Goal: Task Accomplishment & Management: Manage account settings

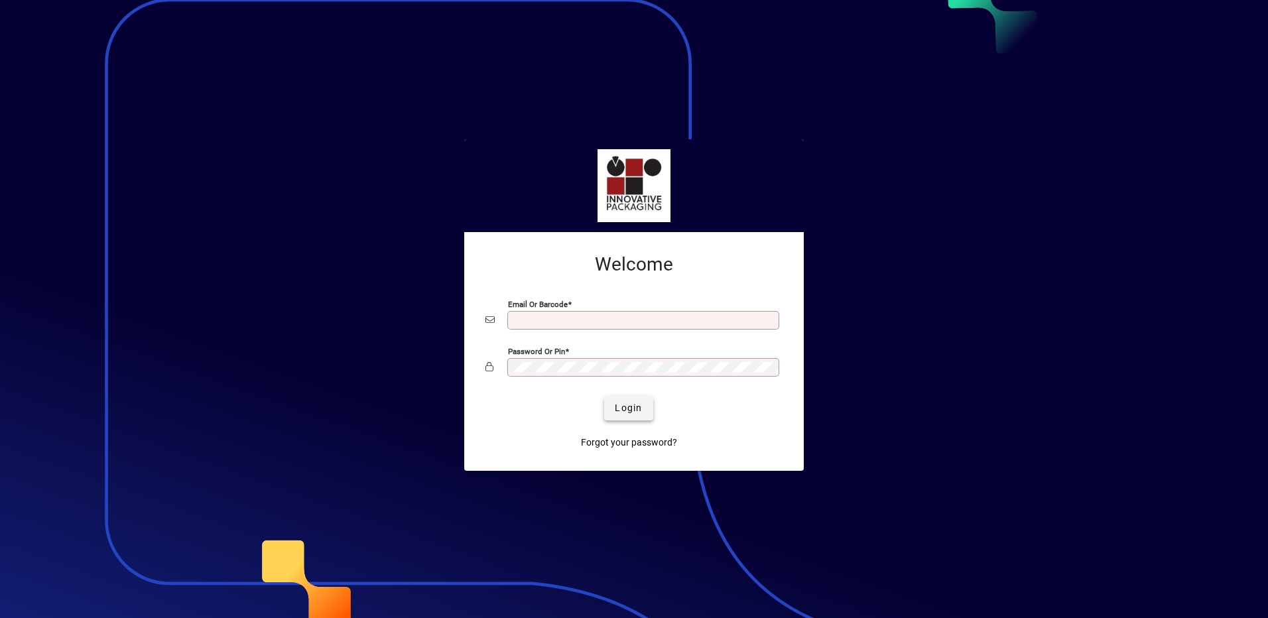
type input "**********"
click at [634, 405] on span "Login" at bounding box center [628, 408] width 27 height 14
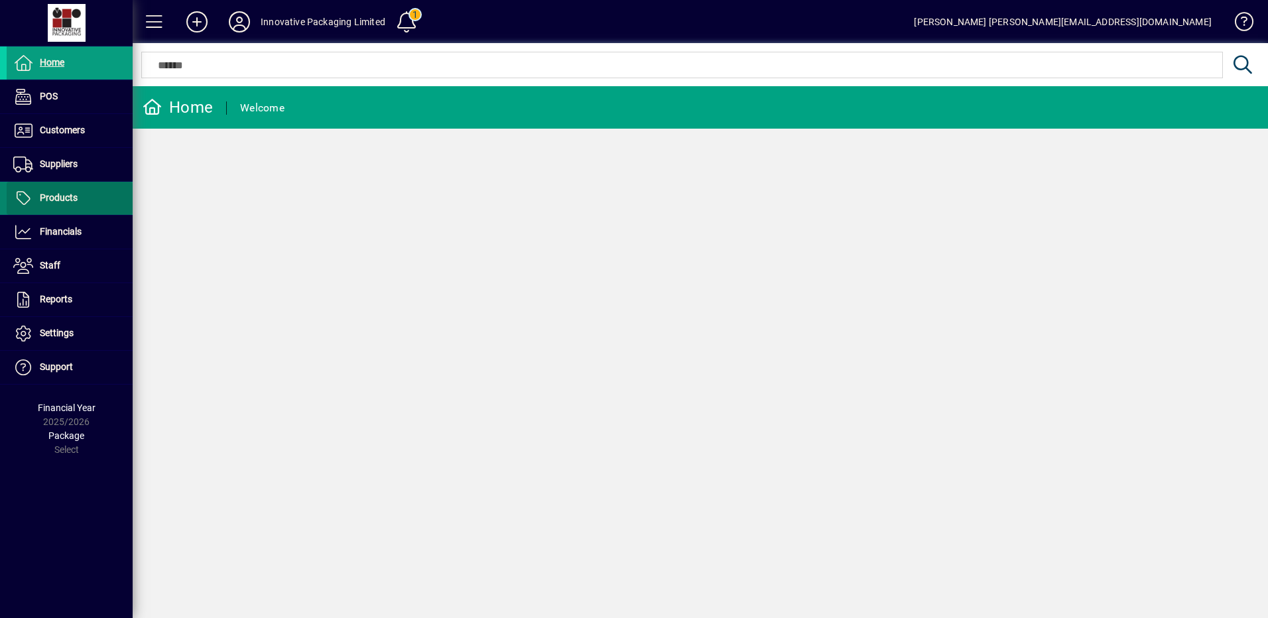
click at [65, 210] on span at bounding box center [70, 198] width 126 height 32
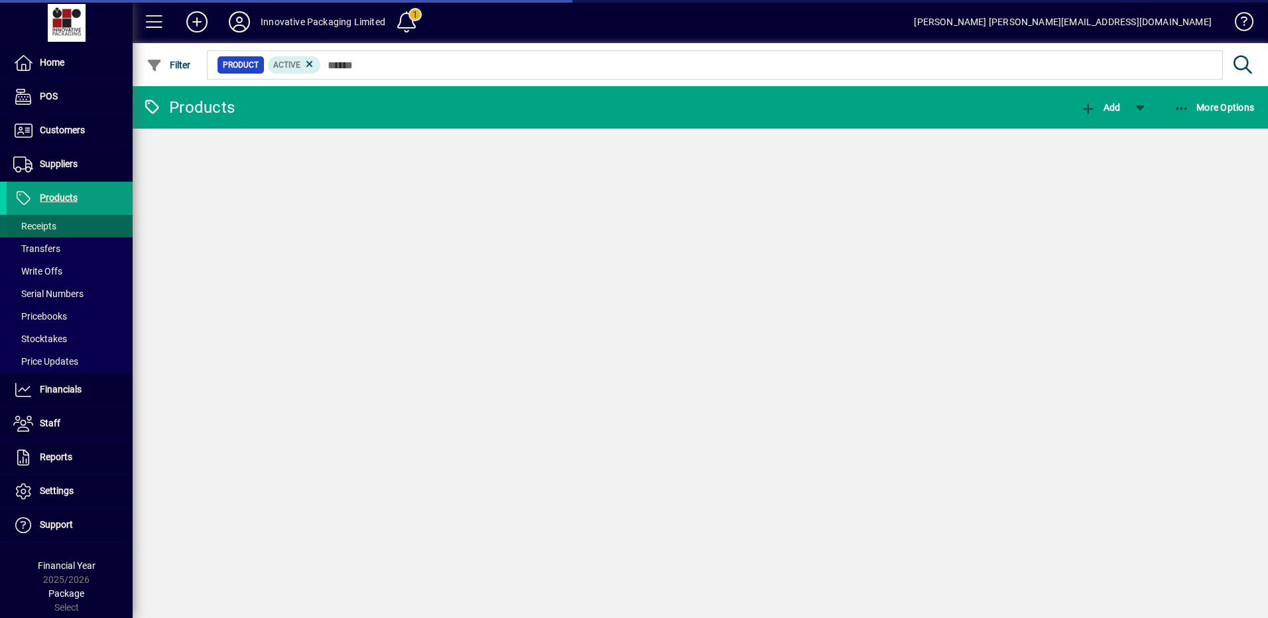
click at [64, 225] on span at bounding box center [70, 226] width 126 height 32
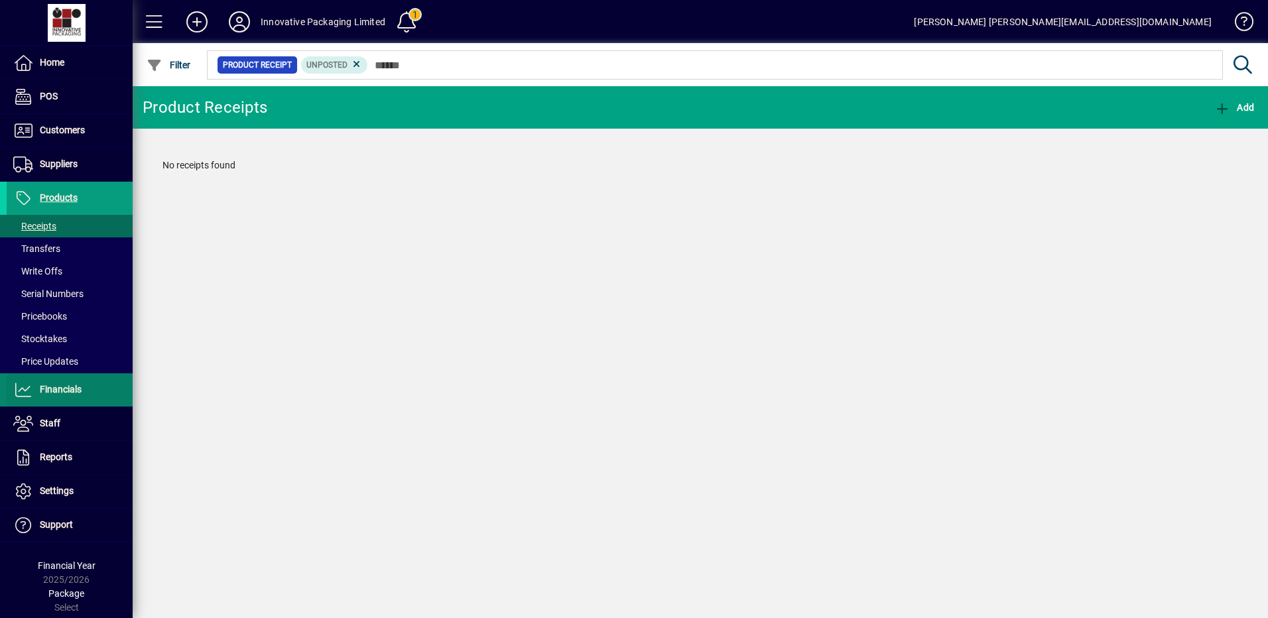
click at [60, 398] on span at bounding box center [70, 390] width 126 height 32
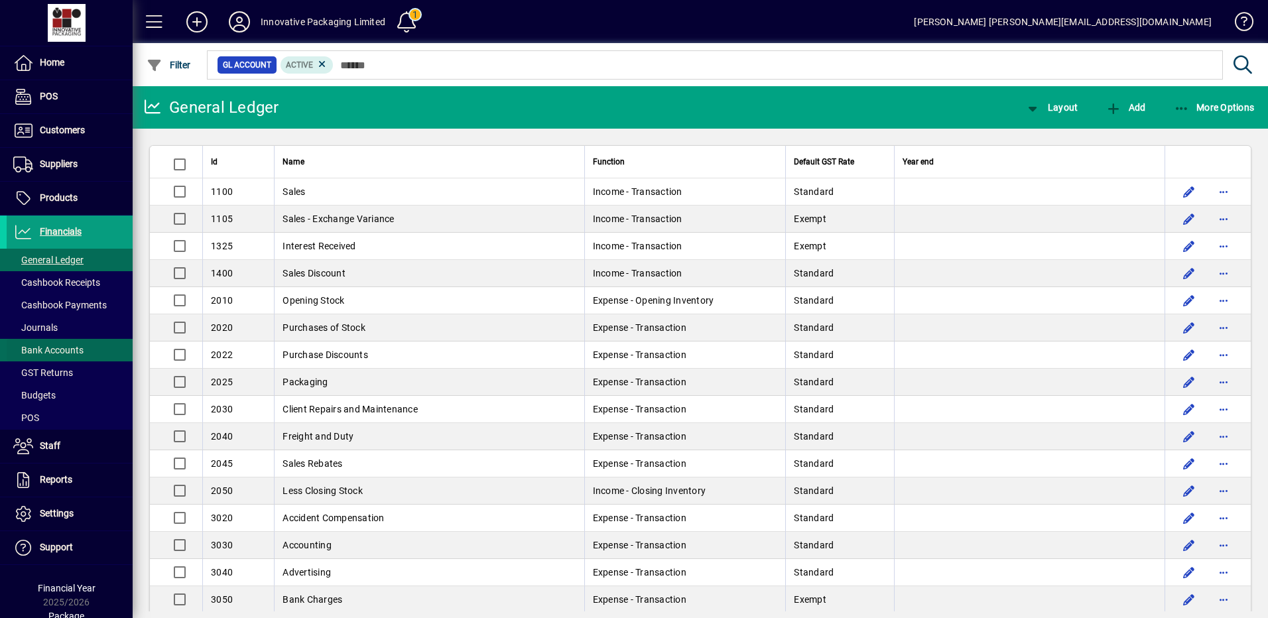
click at [47, 350] on span "Bank Accounts" at bounding box center [48, 350] width 70 height 11
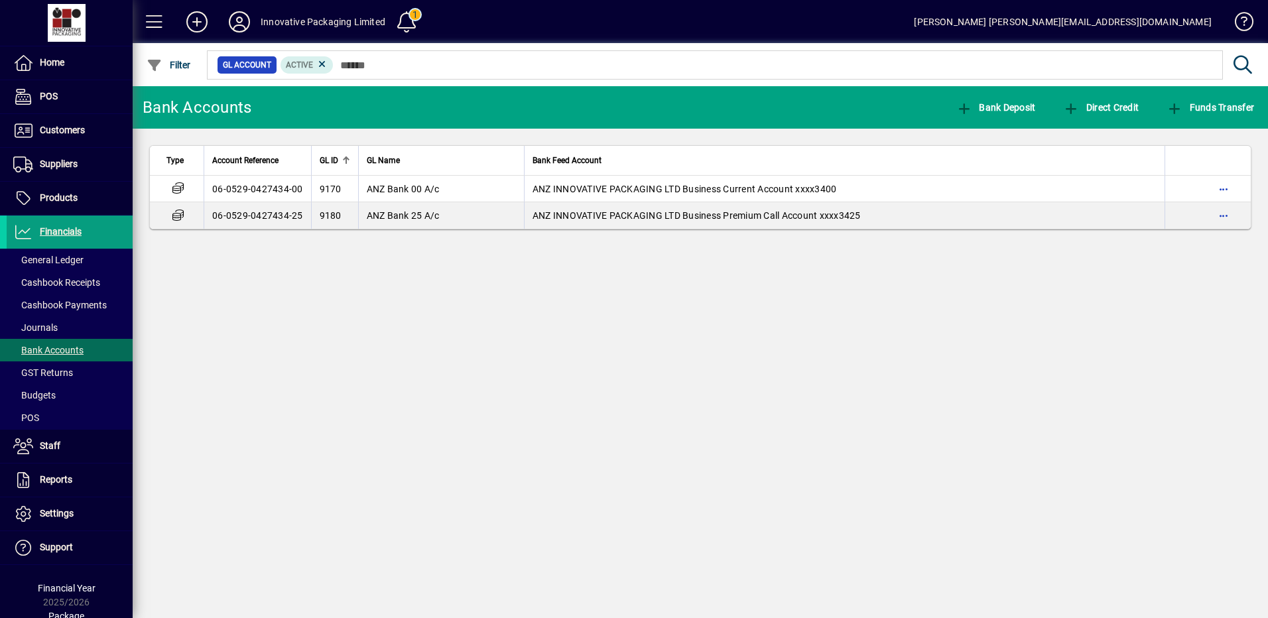
click at [702, 490] on div "Bank Accounts Bank Deposit Direct Credit Funds Transfer Type Account Reference …" at bounding box center [701, 352] width 1136 height 532
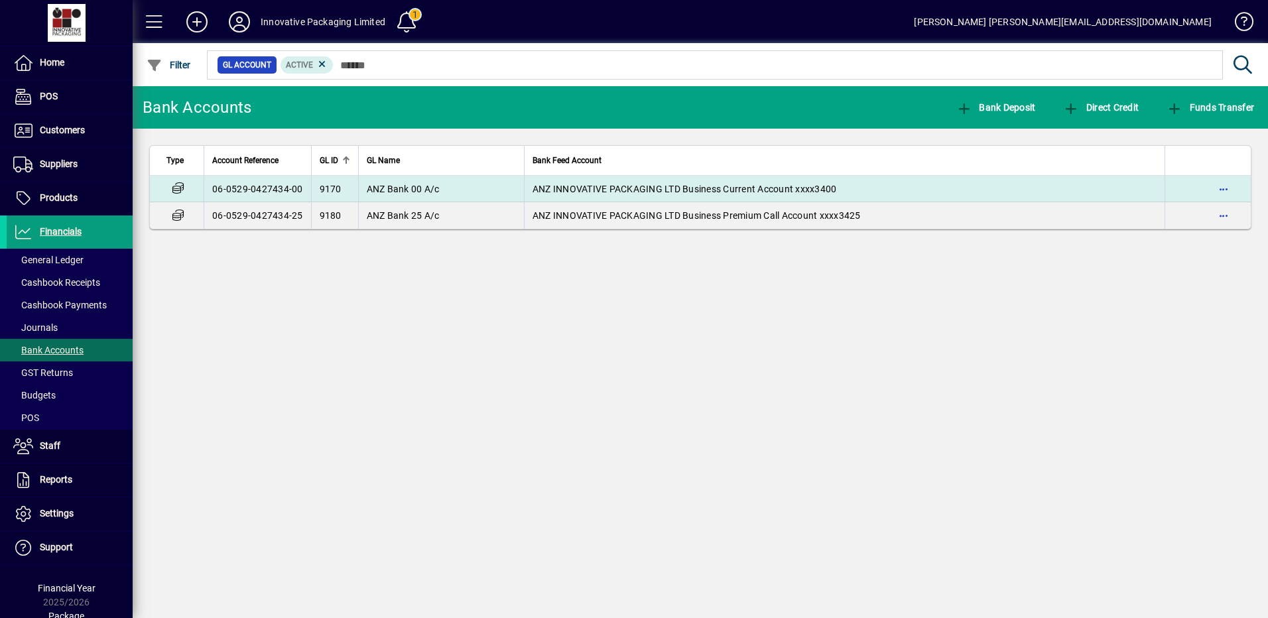
click at [260, 183] on td "06-0529-0427434-00" at bounding box center [257, 189] width 107 height 27
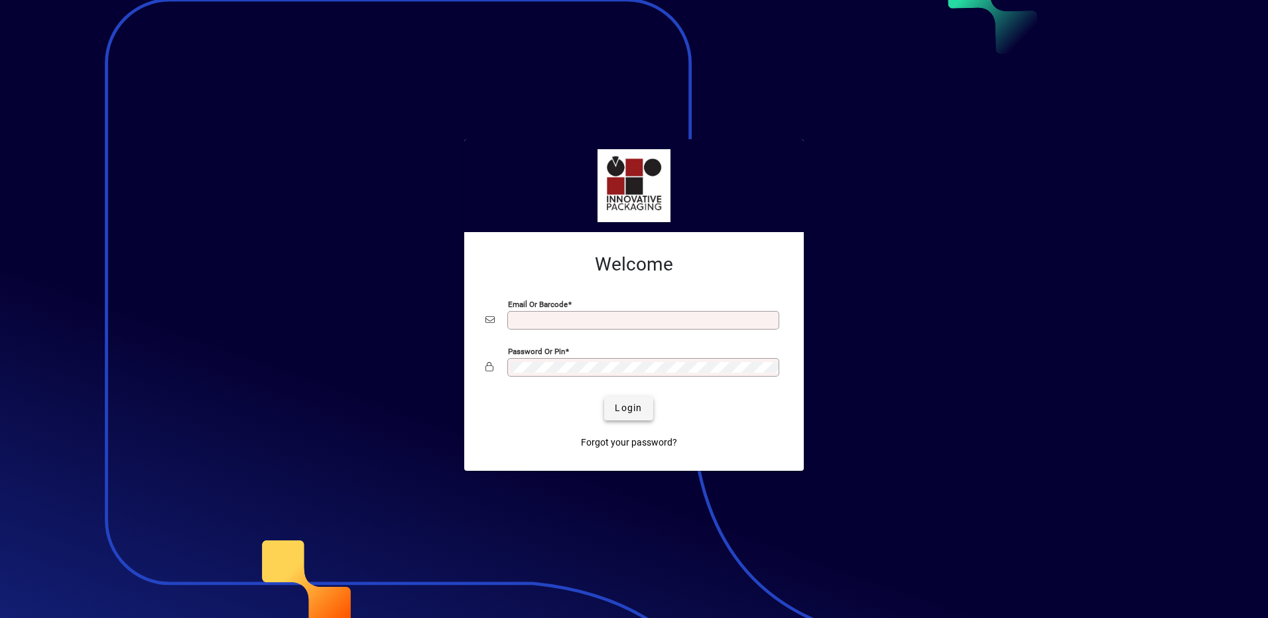
type input "**********"
click at [615, 403] on span "Login" at bounding box center [628, 408] width 27 height 14
type input "**********"
click at [647, 413] on span "submit" at bounding box center [628, 409] width 48 height 32
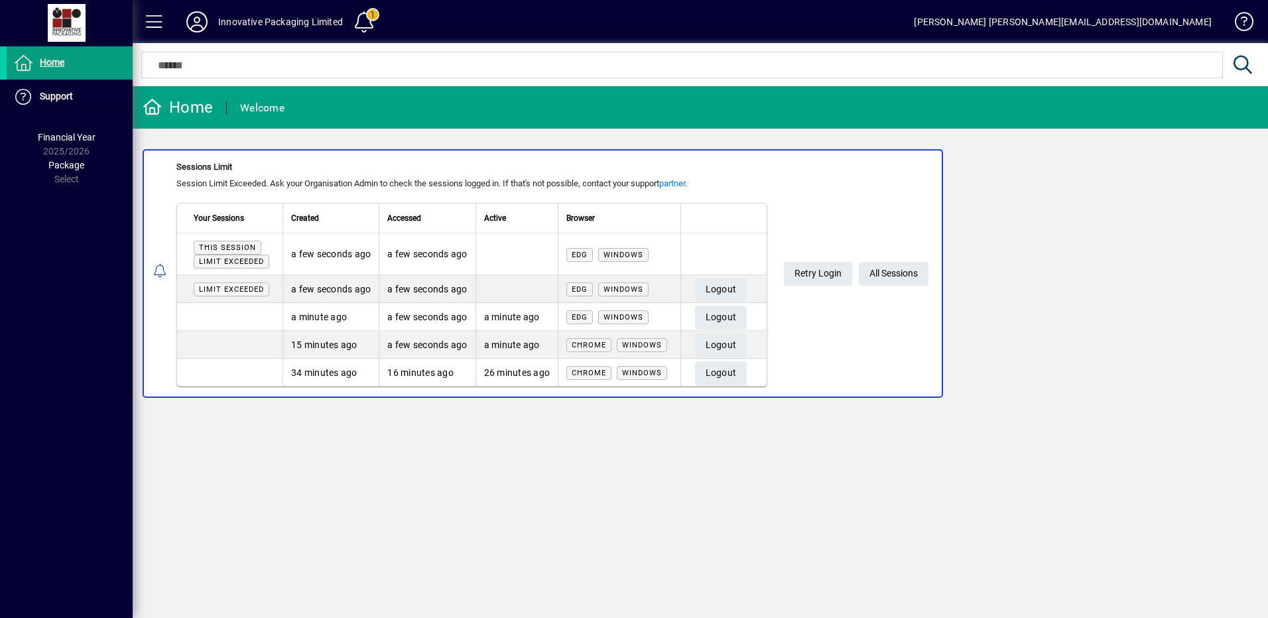
drag, startPoint x: 745, startPoint y: 285, endPoint x: 917, endPoint y: 398, distance: 205.9
click at [737, 316] on span "Logout" at bounding box center [721, 318] width 31 height 22
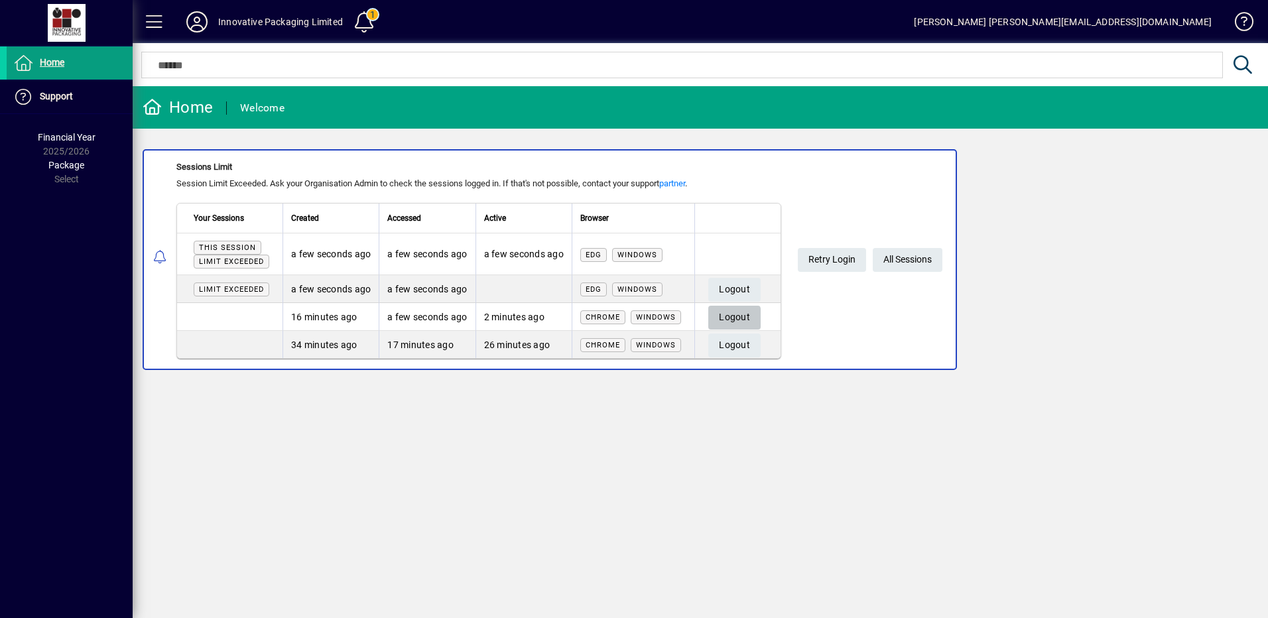
click at [730, 316] on span "Logout" at bounding box center [734, 318] width 31 height 22
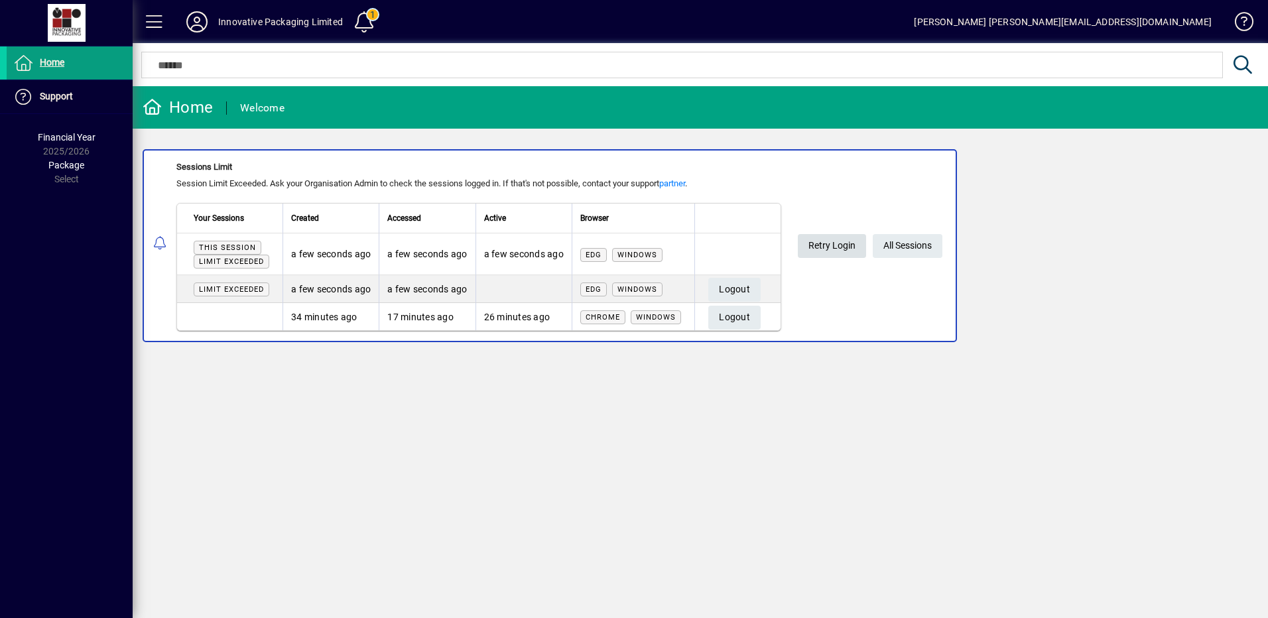
click at [825, 239] on span "Retry Login" at bounding box center [832, 246] width 47 height 22
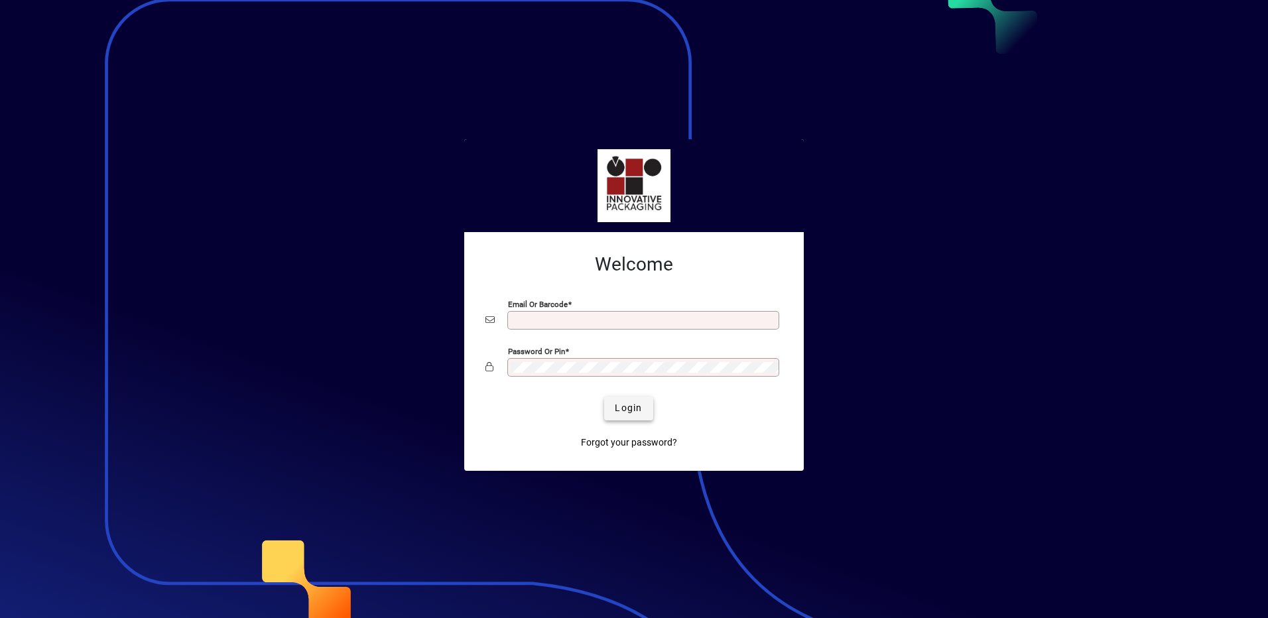
type input "**********"
click at [636, 404] on span "Login" at bounding box center [628, 408] width 27 height 14
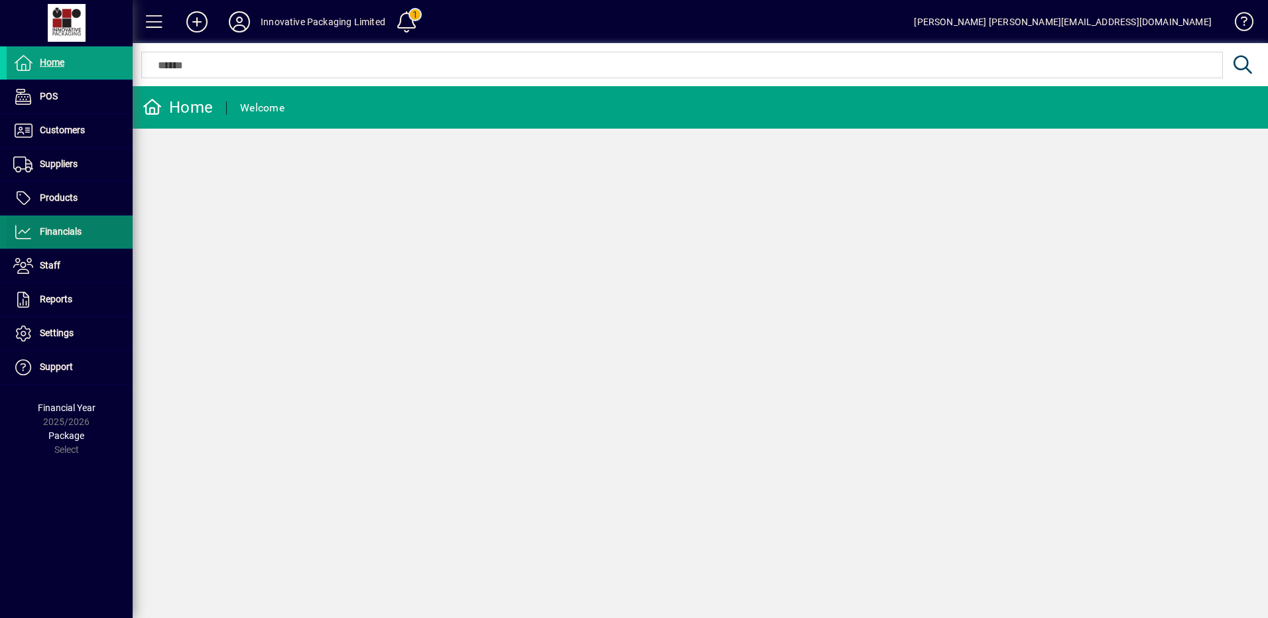
click at [51, 231] on span "Financials" at bounding box center [61, 231] width 42 height 11
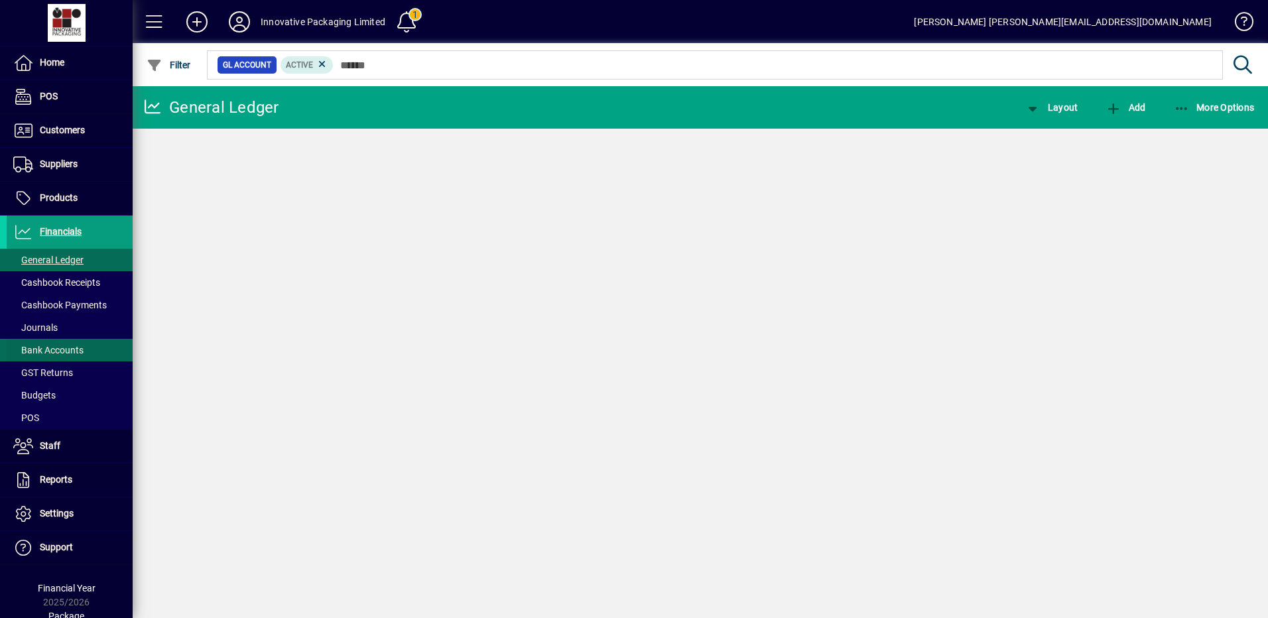
click at [52, 344] on span "Bank Accounts" at bounding box center [45, 351] width 77 height 14
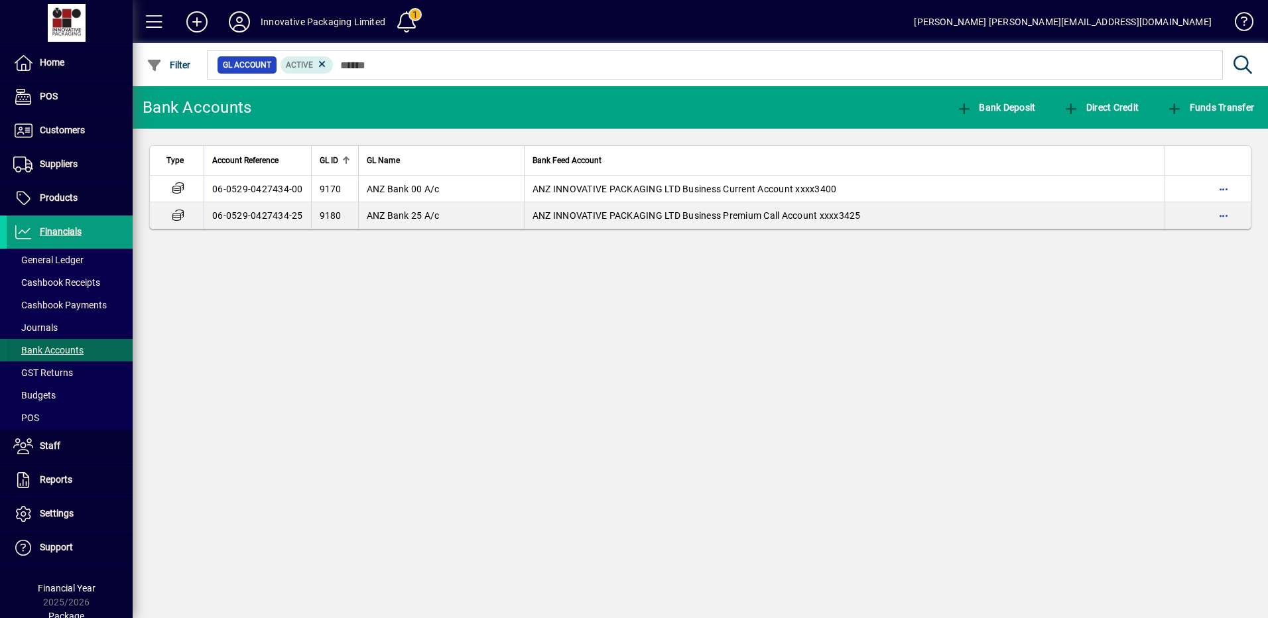
click at [59, 349] on span "Bank Accounts" at bounding box center [48, 350] width 70 height 11
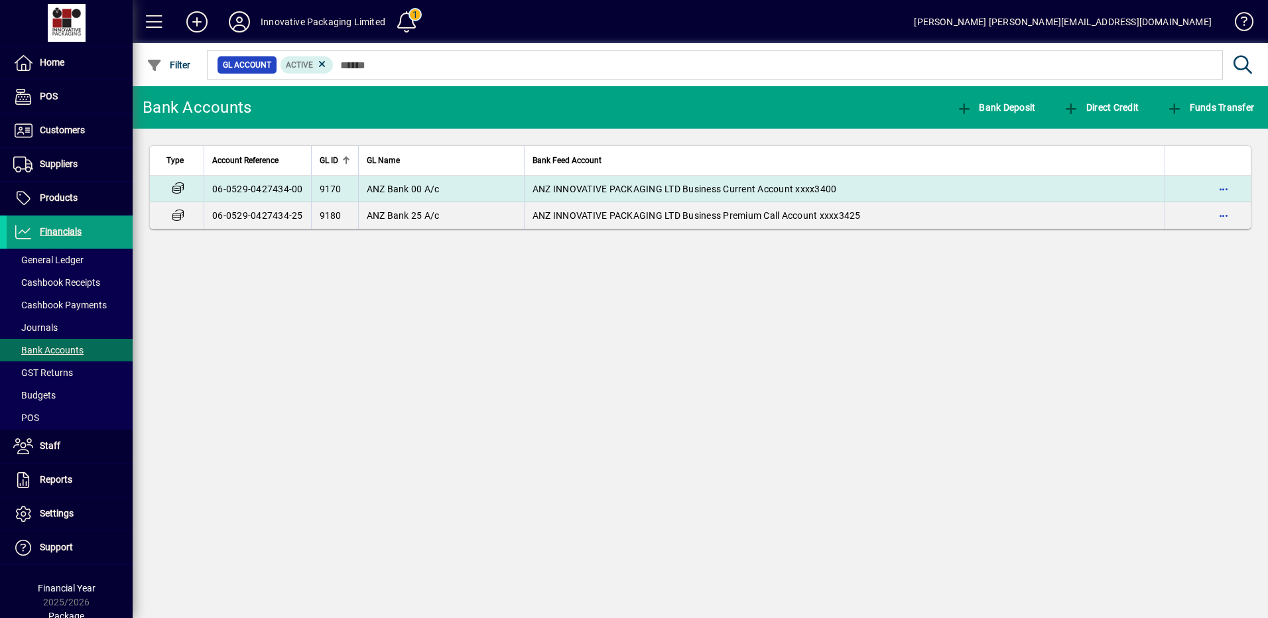
click at [441, 180] on td "ANZ Bank 00 A/c" at bounding box center [441, 189] width 166 height 27
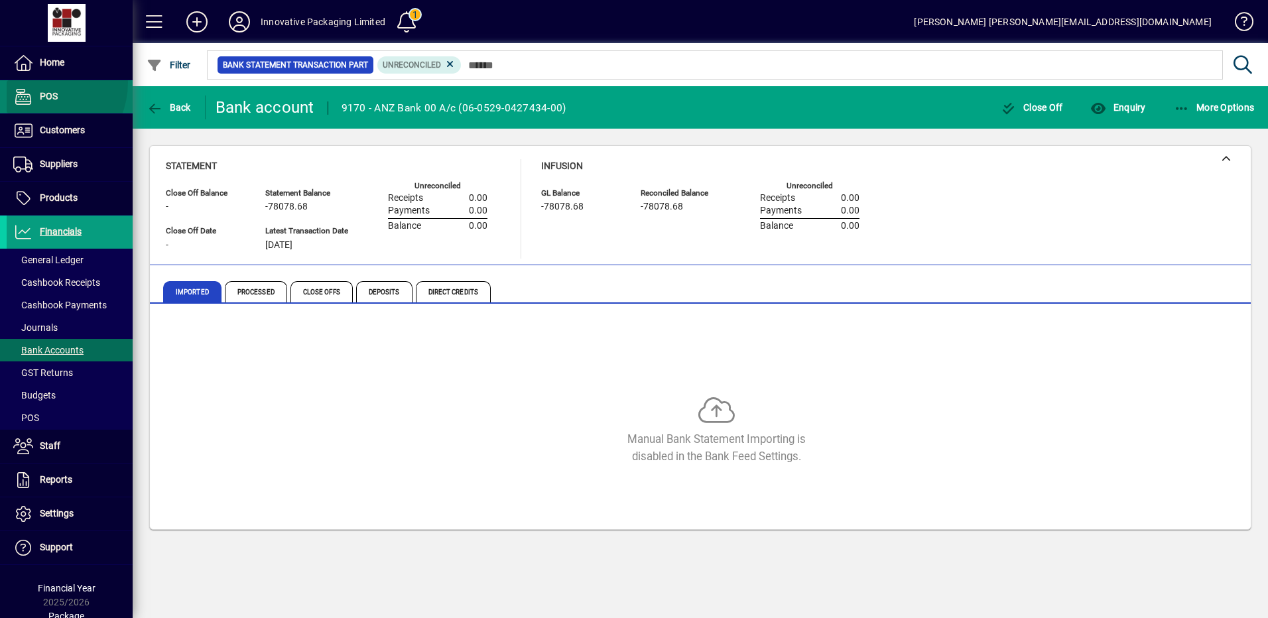
click at [36, 82] on span at bounding box center [70, 97] width 126 height 32
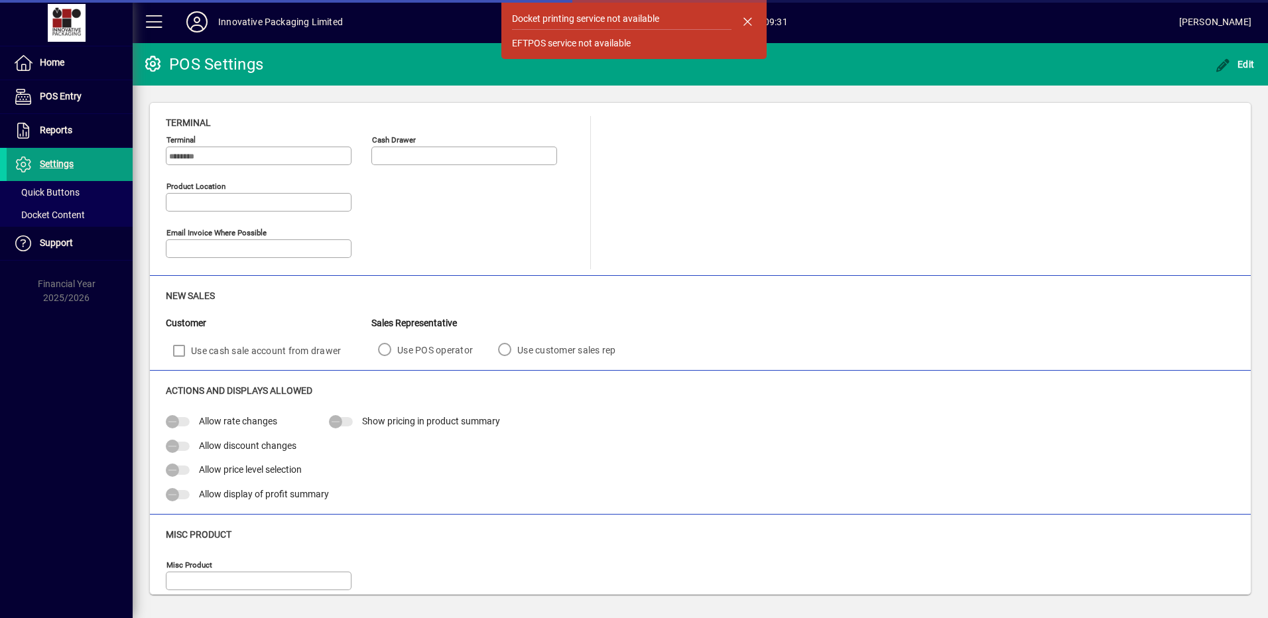
type input "**********"
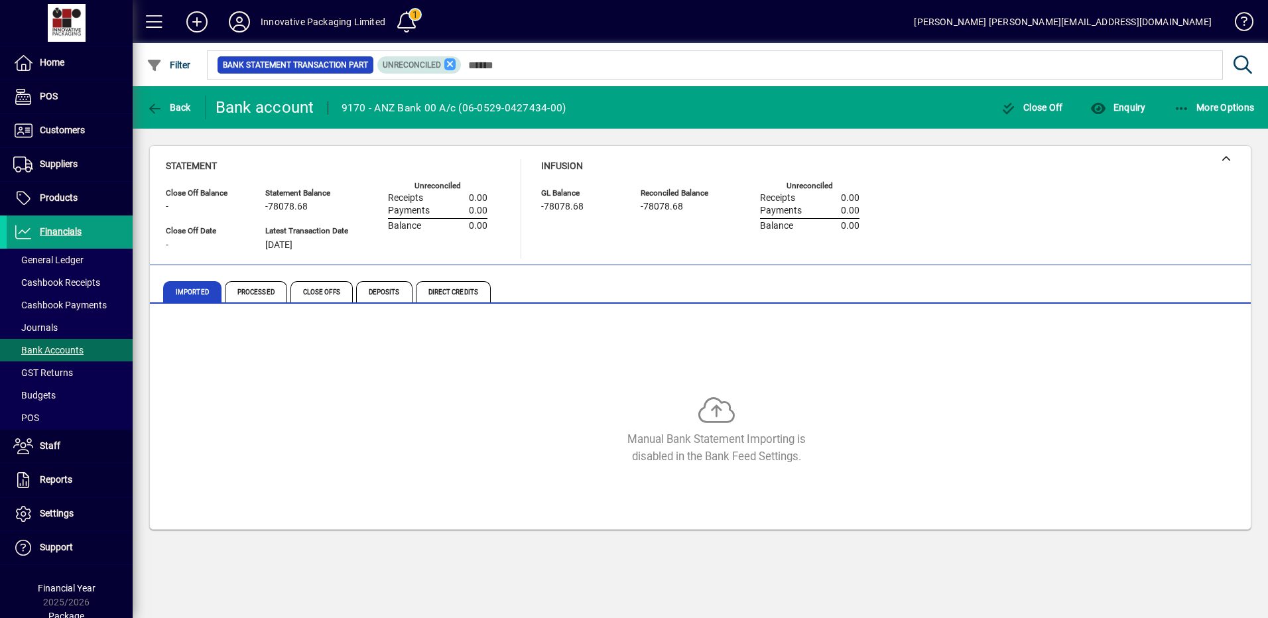
click at [259, 295] on span "Processed" at bounding box center [256, 291] width 62 height 21
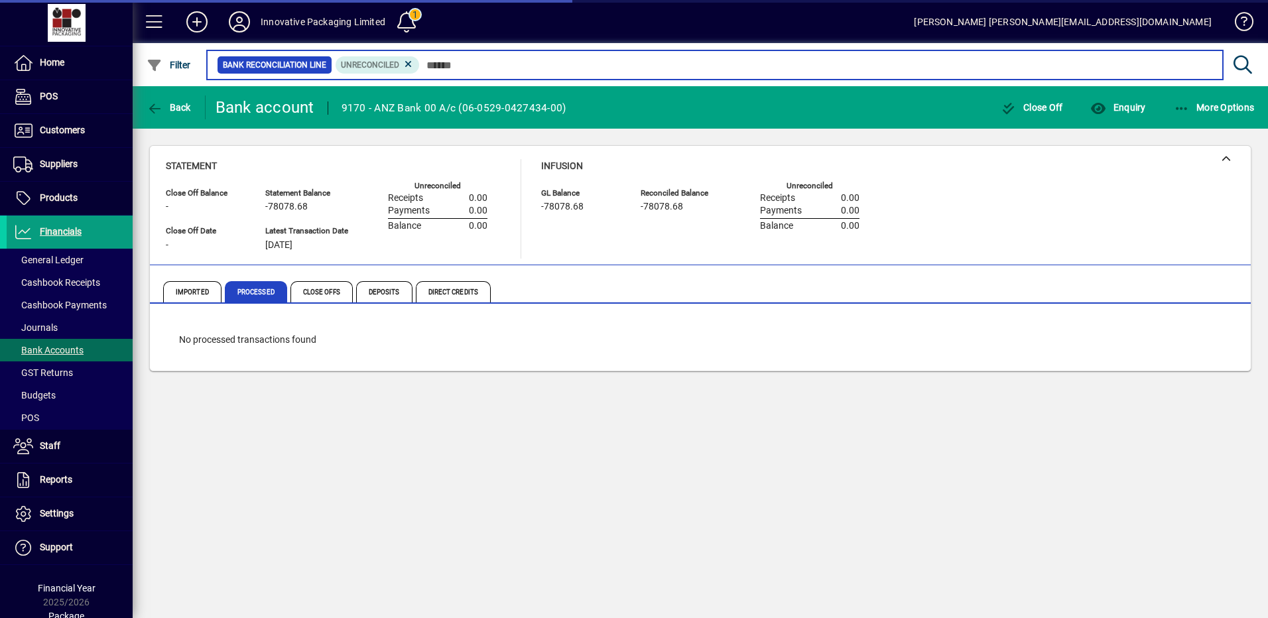
click at [447, 65] on input "text" at bounding box center [816, 65] width 793 height 19
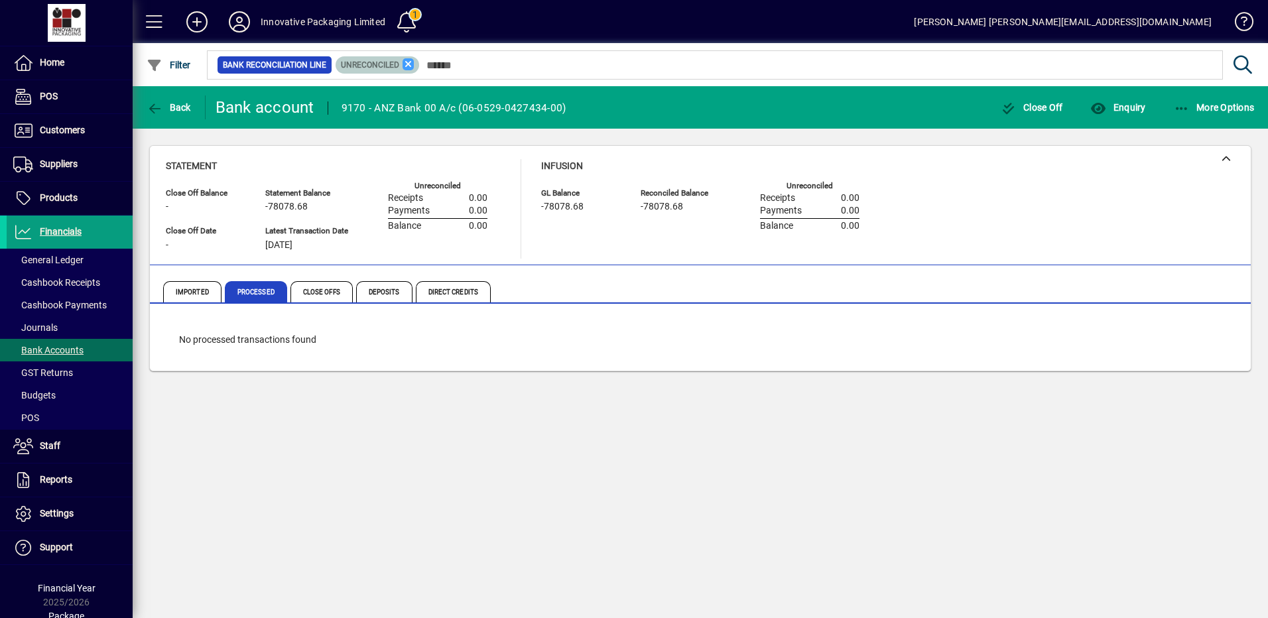
click at [404, 64] on icon at bounding box center [409, 64] width 12 height 12
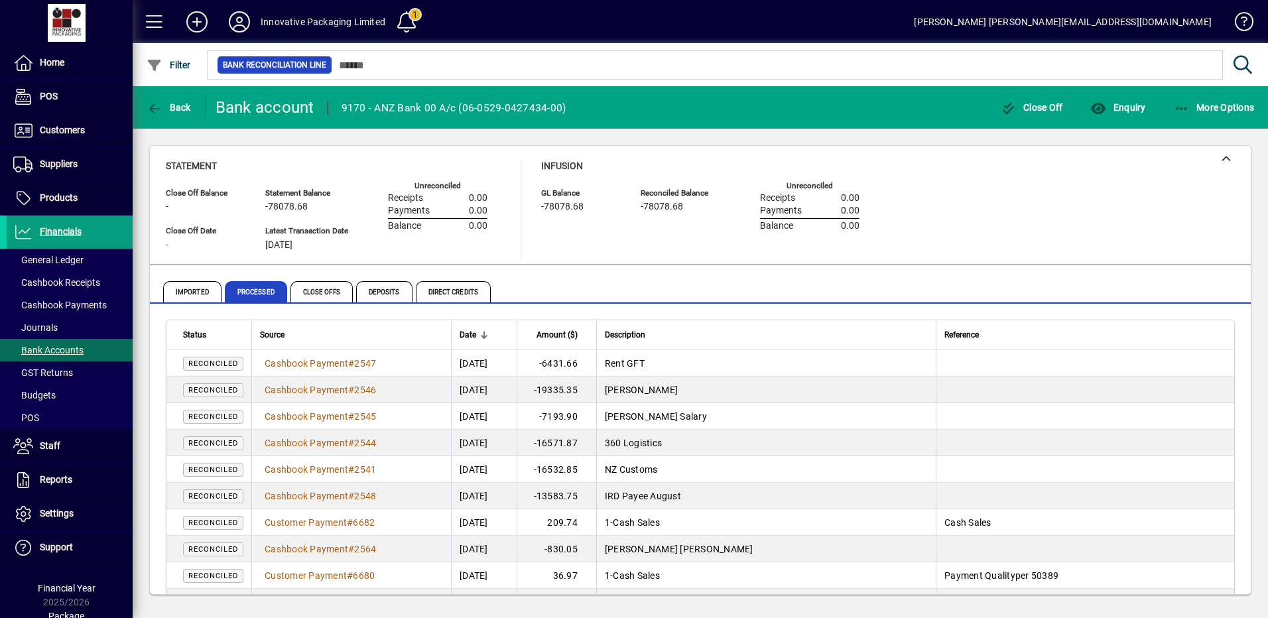
drag, startPoint x: 714, startPoint y: 413, endPoint x: 650, endPoint y: 358, distance: 84.6
click at [183, 292] on span "Imported" at bounding box center [192, 291] width 58 height 21
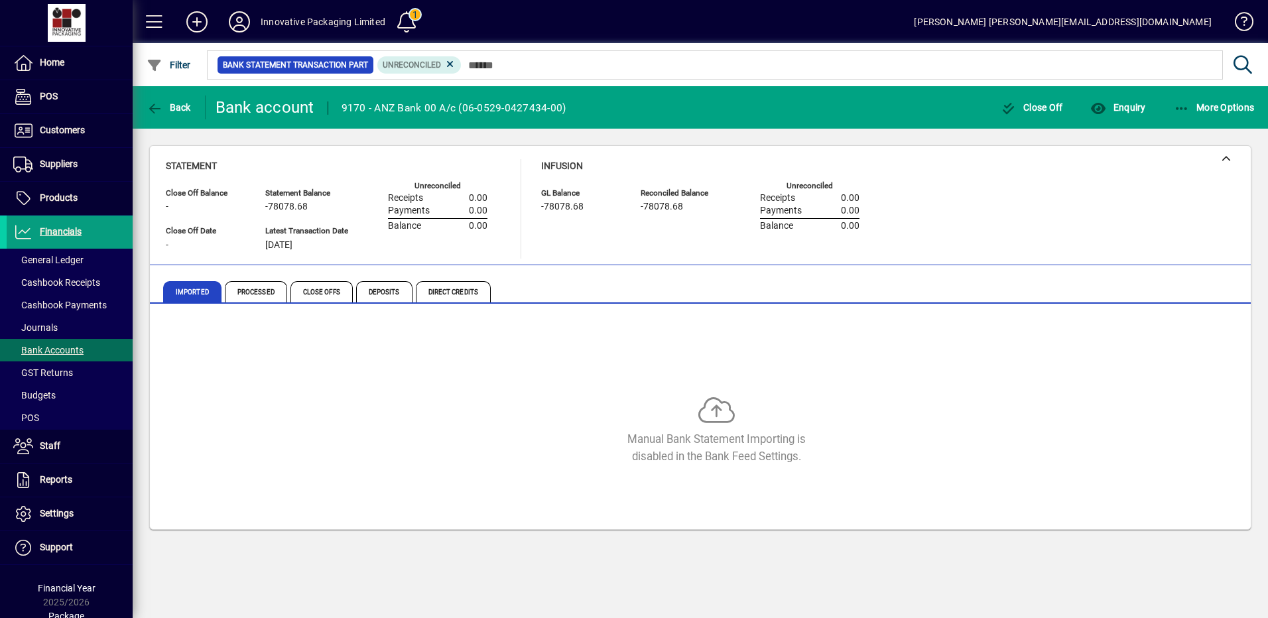
drag, startPoint x: 1186, startPoint y: 334, endPoint x: 1186, endPoint y: 344, distance: 10.0
click at [1182, 340] on div "Manual Bank Statement Importing is disabled in the Bank Feed Settings." at bounding box center [700, 419] width 1069 height 199
click at [46, 374] on span "GST Returns" at bounding box center [43, 373] width 60 height 11
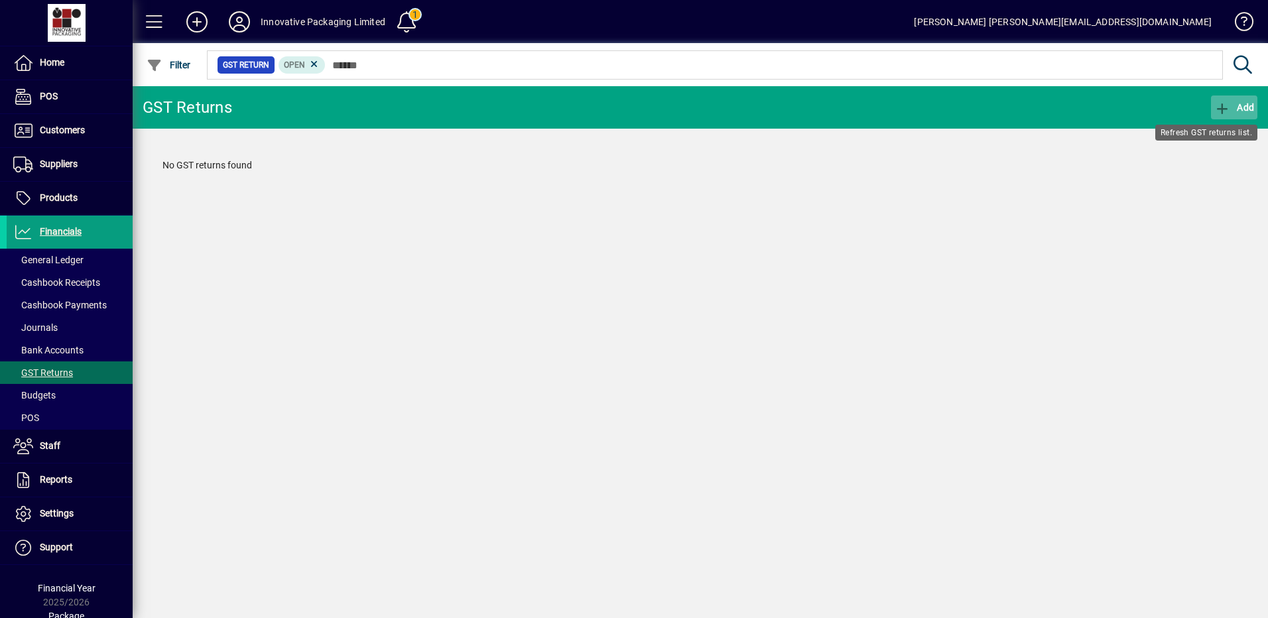
click at [1228, 109] on icon "button" at bounding box center [1223, 108] width 17 height 13
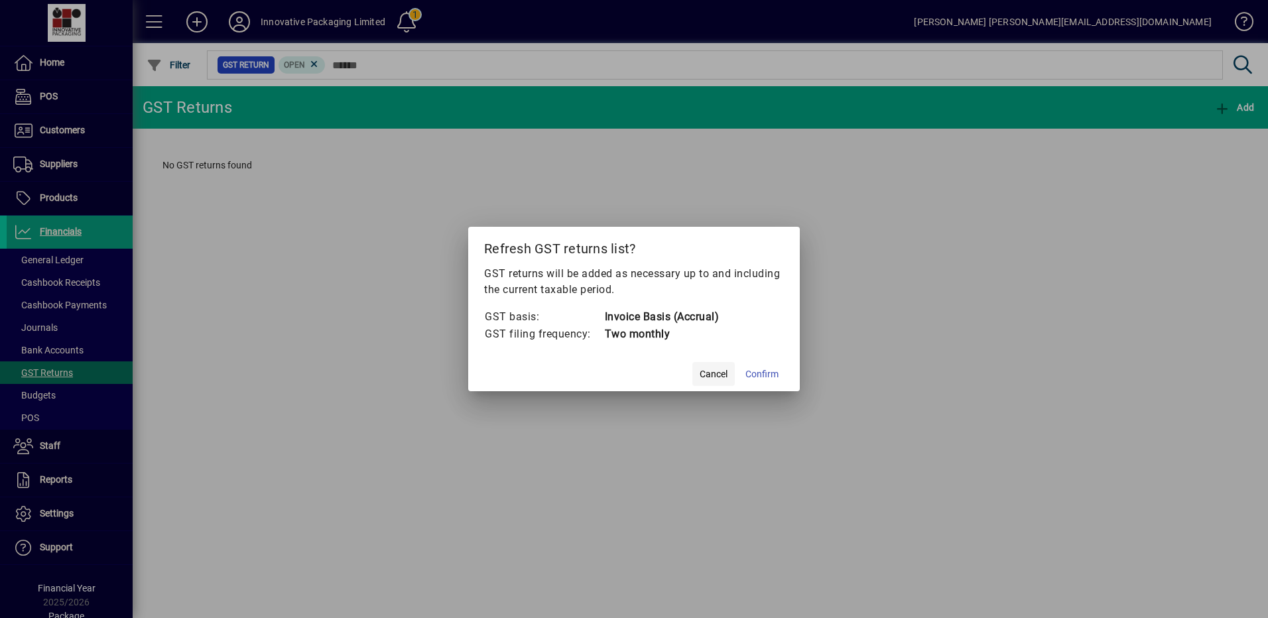
click at [709, 379] on span "Cancel" at bounding box center [714, 375] width 28 height 14
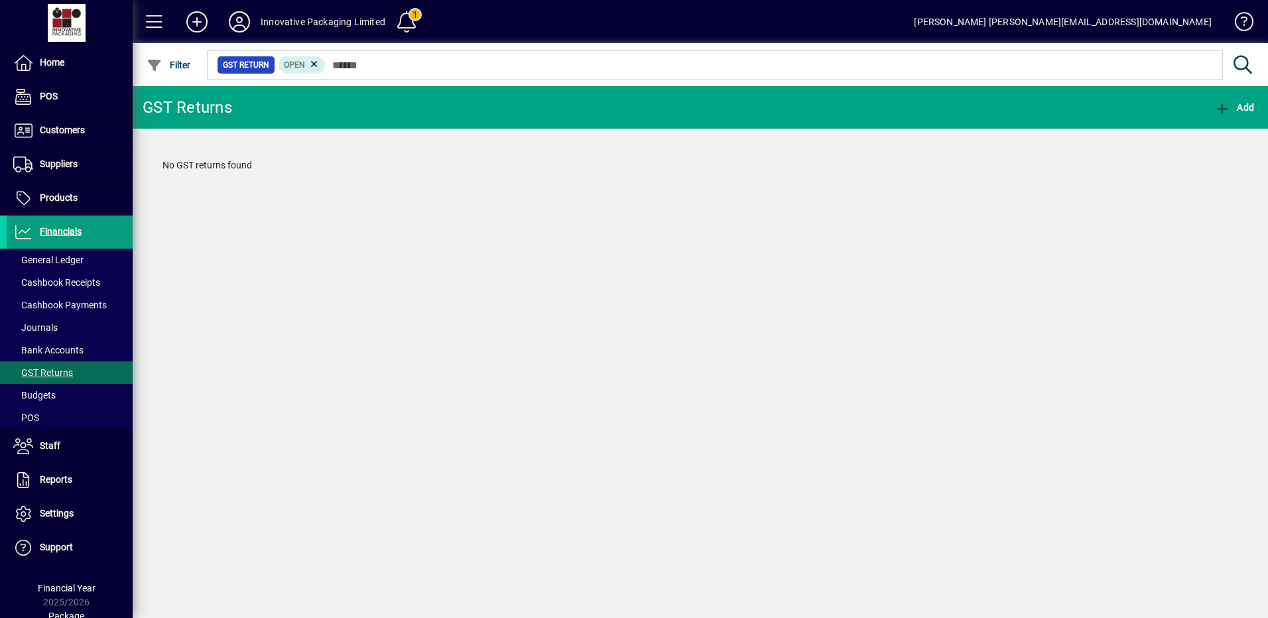
click at [409, 15] on span at bounding box center [407, 22] width 32 height 32
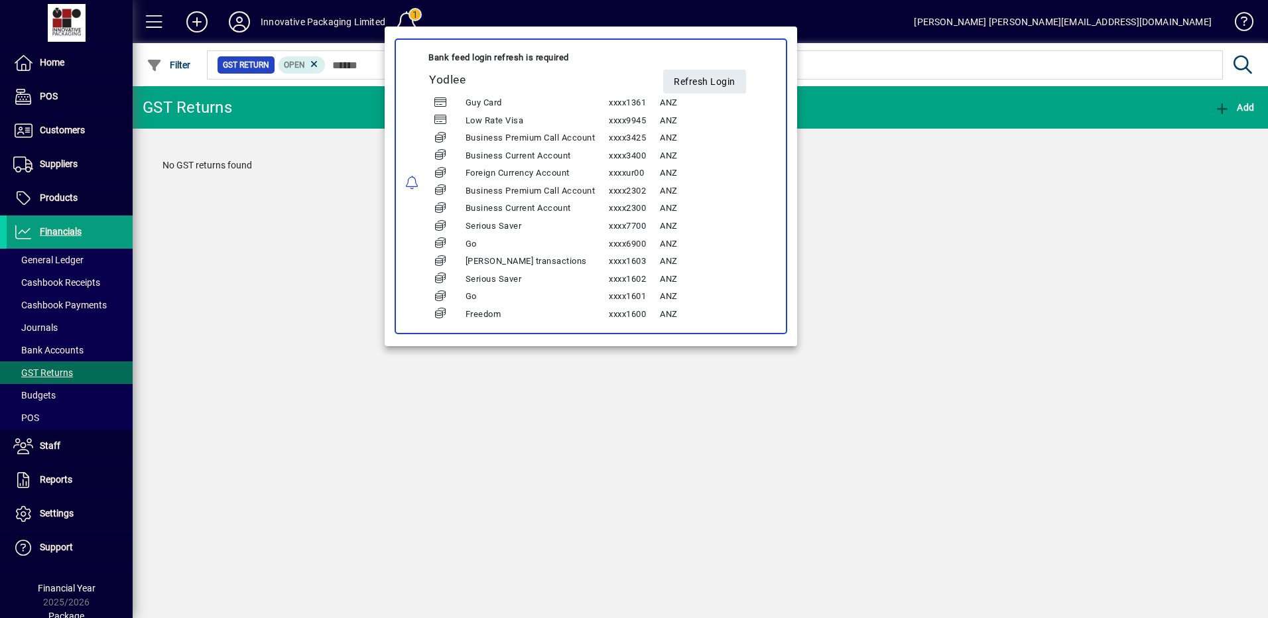
click at [517, 9] on div at bounding box center [634, 309] width 1268 height 618
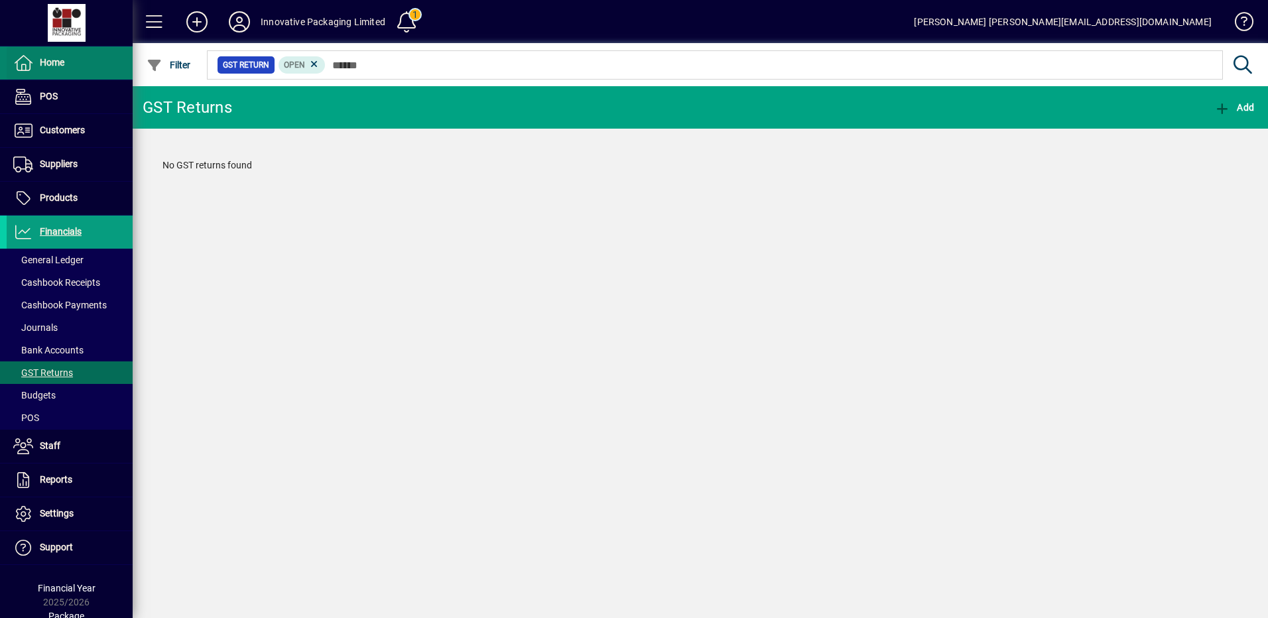
click at [52, 62] on span "Home" at bounding box center [52, 62] width 25 height 11
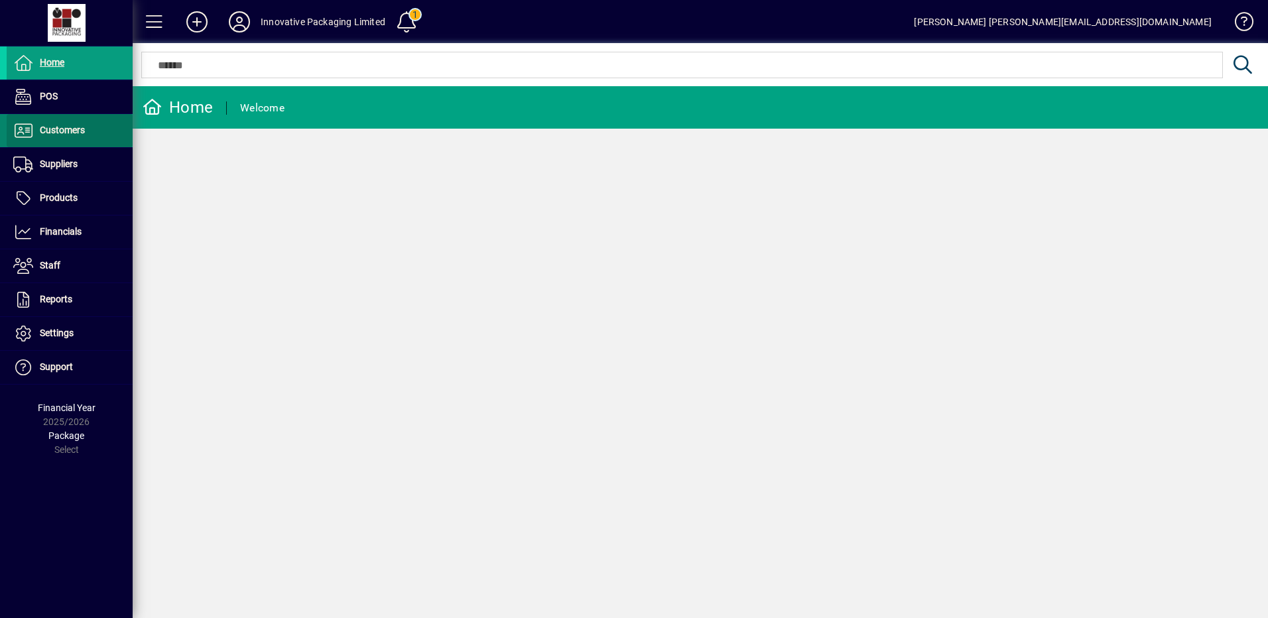
click at [64, 128] on span "Customers" at bounding box center [62, 130] width 45 height 11
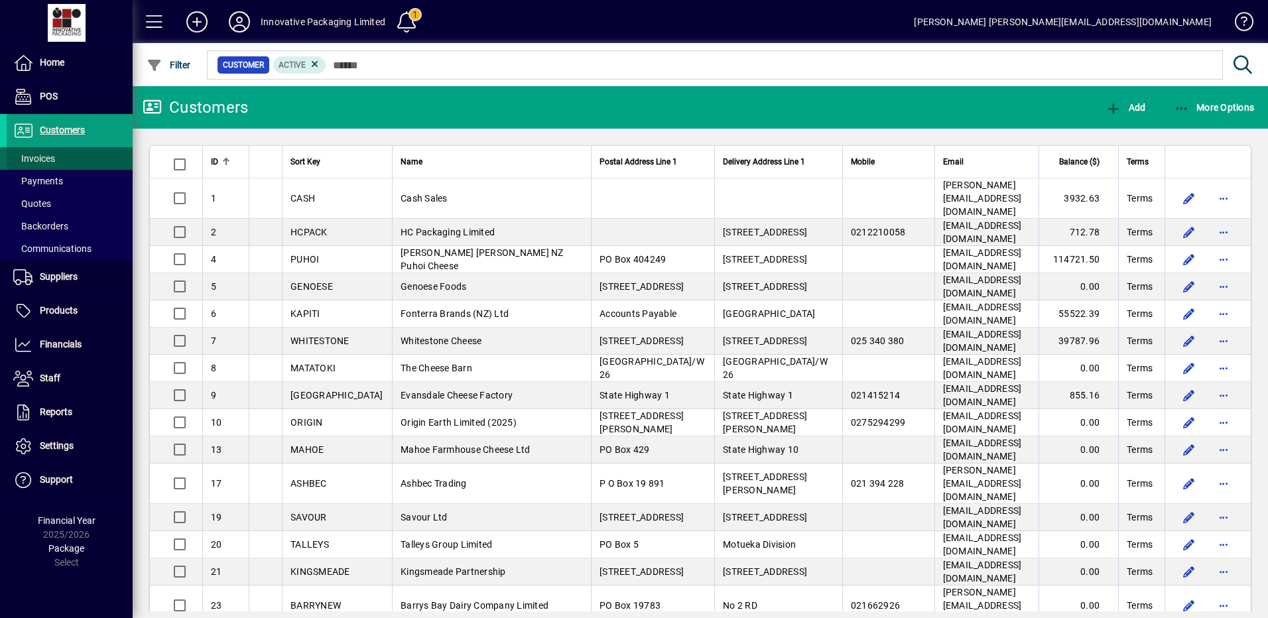
click at [40, 154] on span "Invoices" at bounding box center [34, 158] width 42 height 11
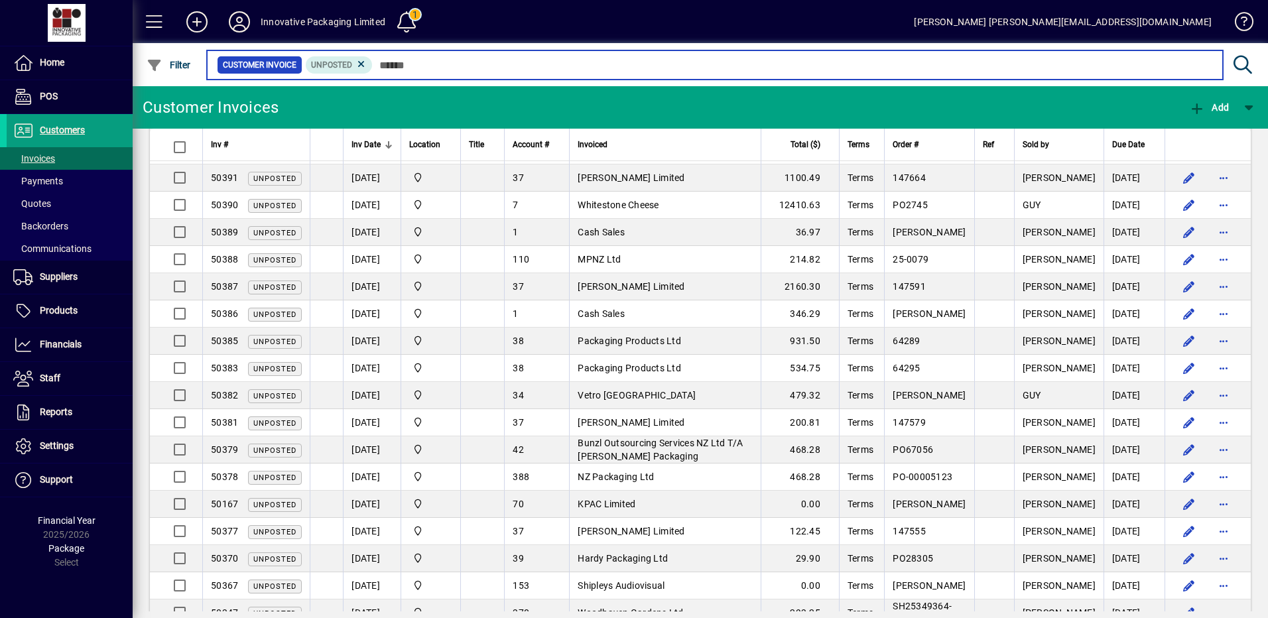
scroll to position [508, 0]
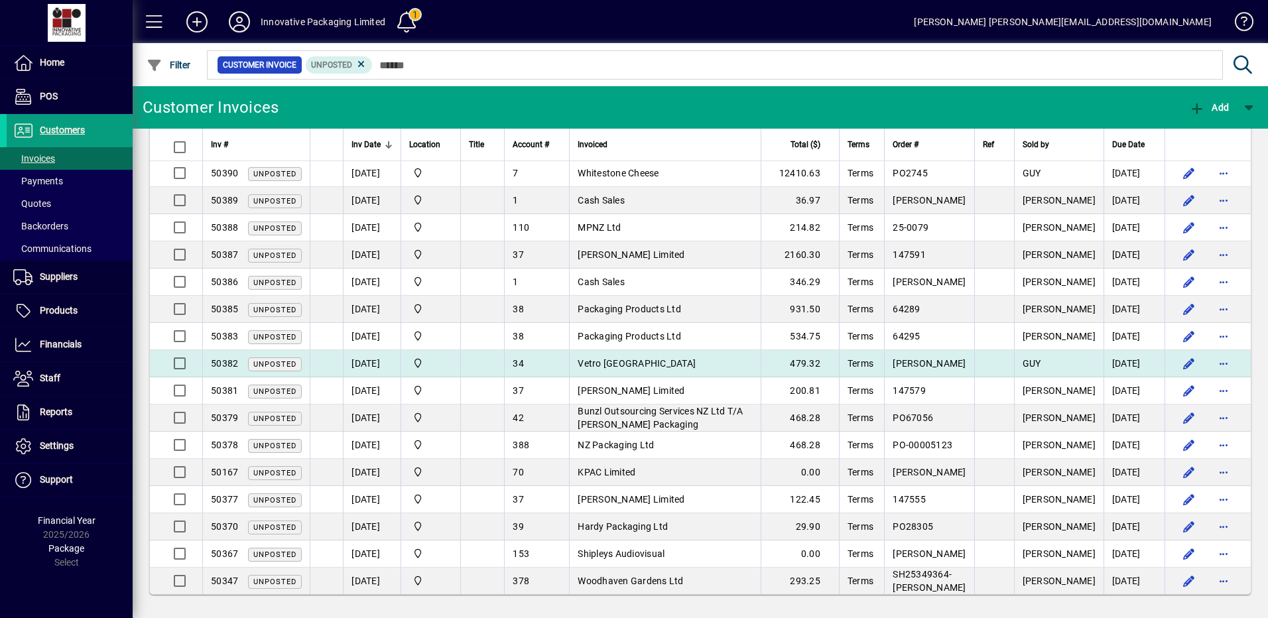
click at [224, 363] on span "50382" at bounding box center [224, 363] width 27 height 11
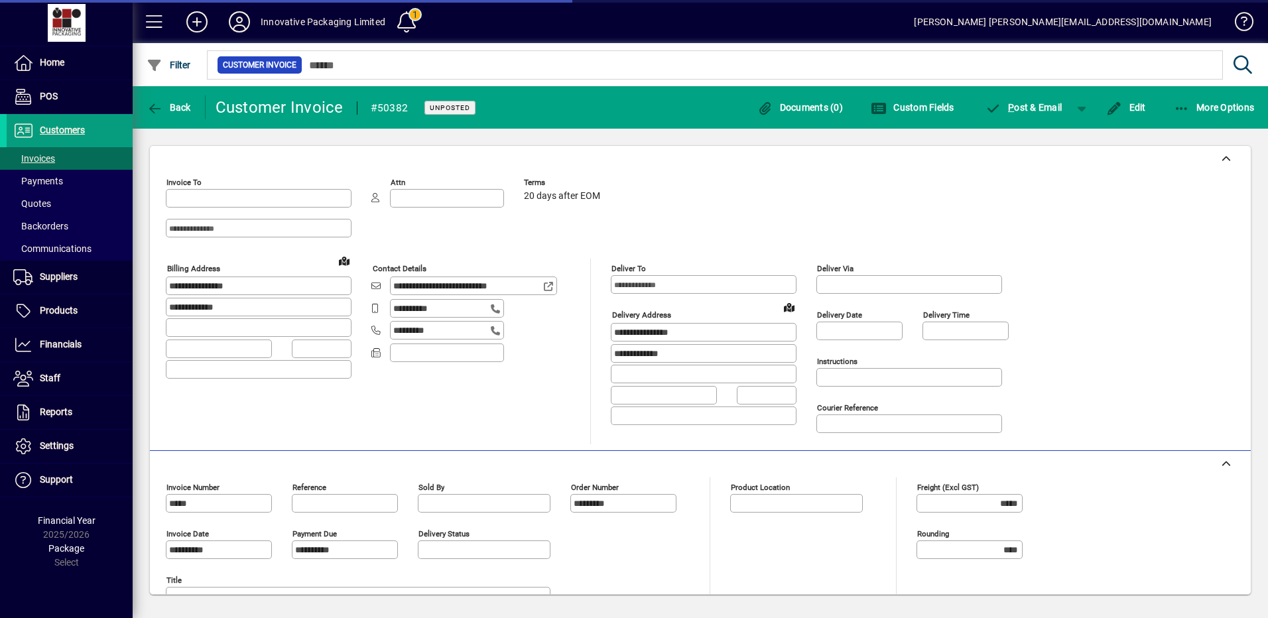
type input "**********"
type input "*********"
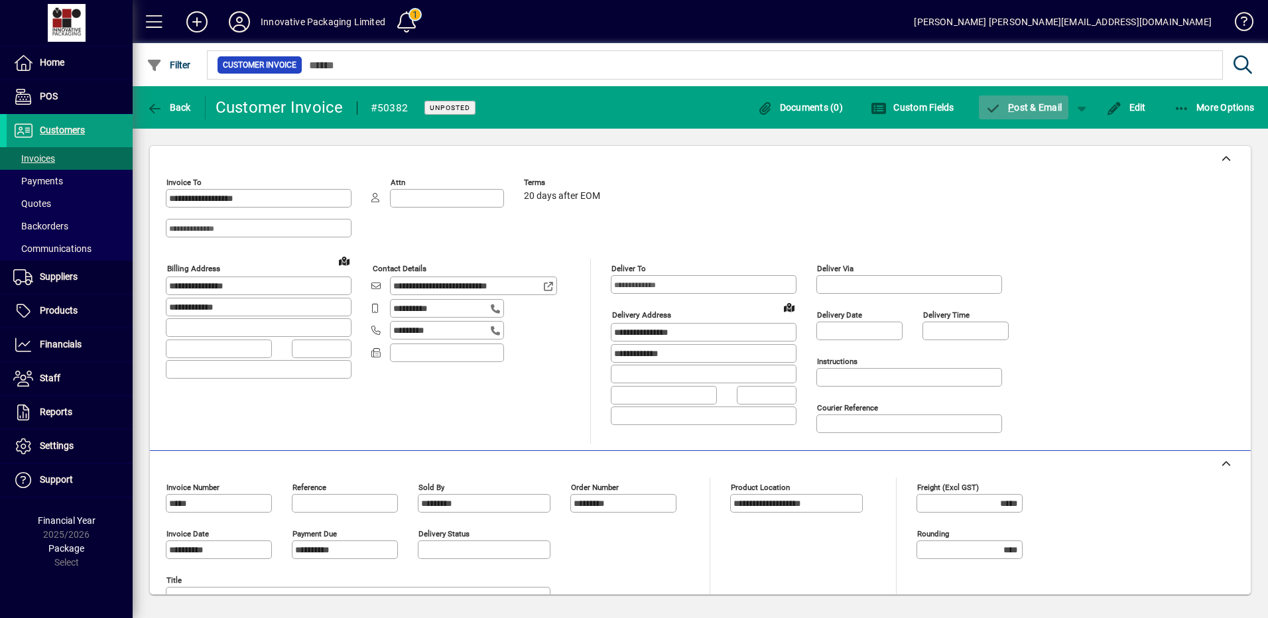
click at [1023, 105] on span "P ost & Email" at bounding box center [1024, 107] width 77 height 11
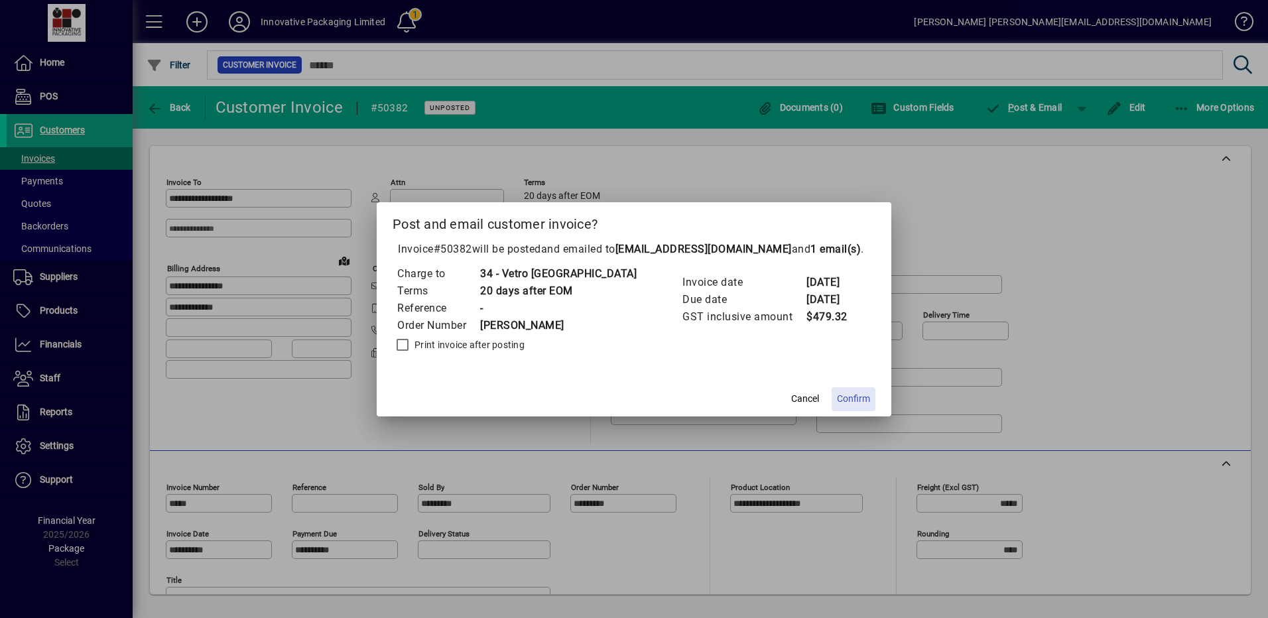
click at [844, 399] on span "Confirm" at bounding box center [853, 399] width 33 height 14
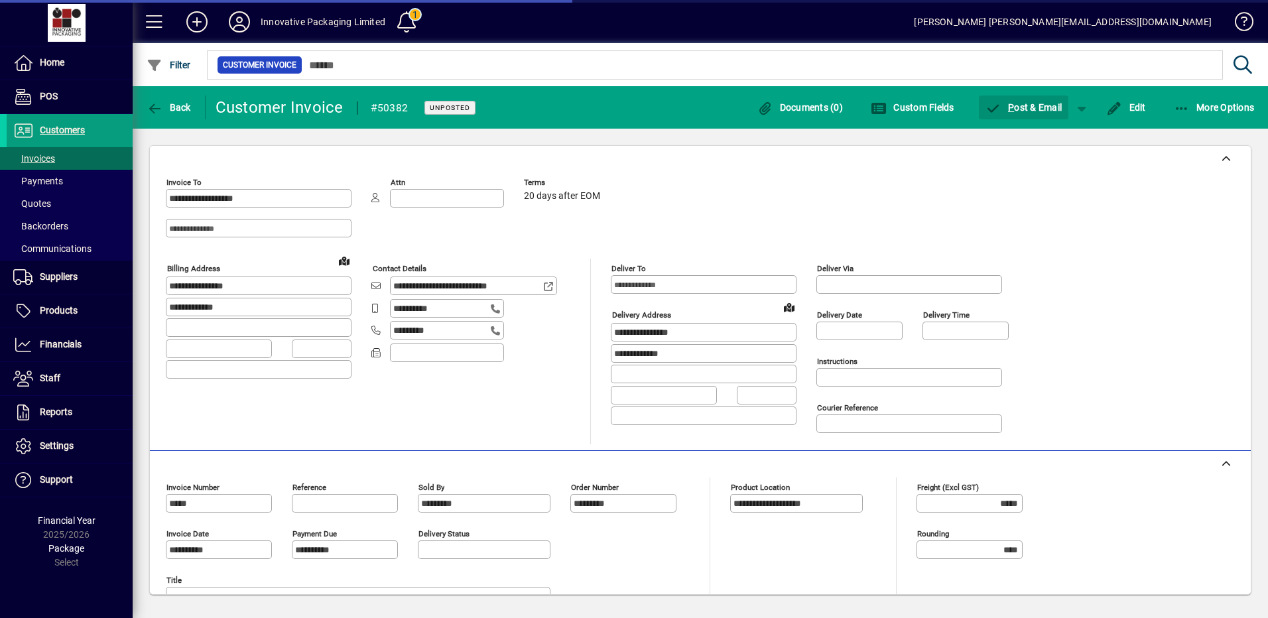
scroll to position [24, 0]
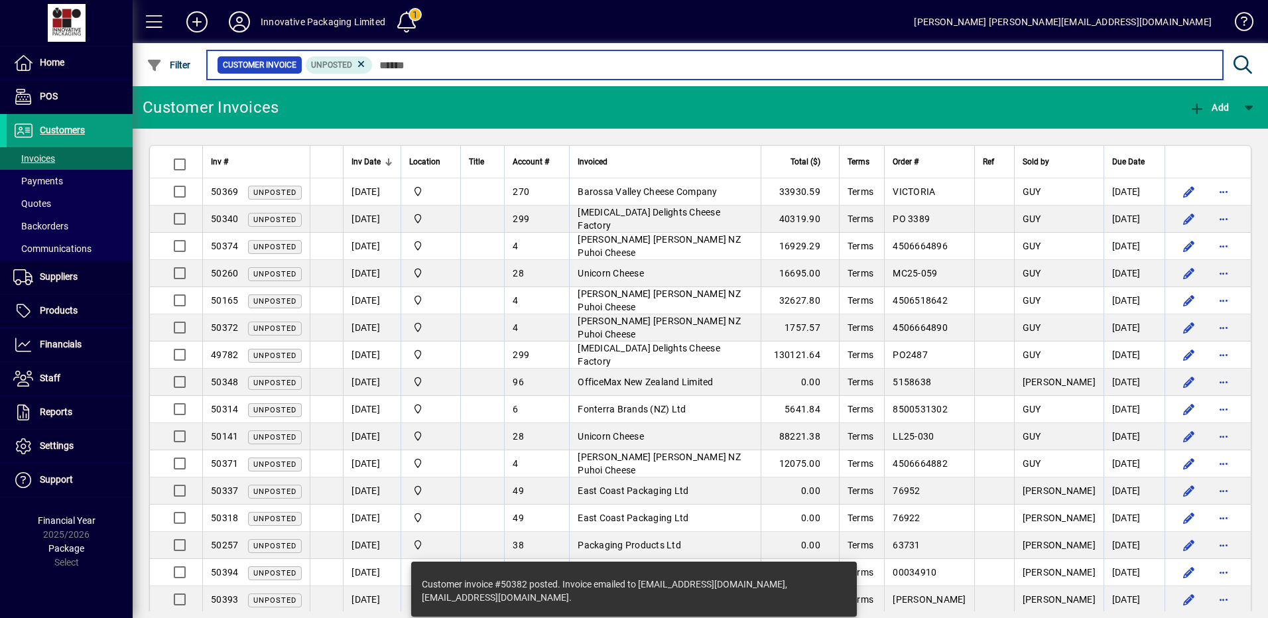
drag, startPoint x: 1245, startPoint y: 380, endPoint x: 1248, endPoint y: 482, distance: 101.5
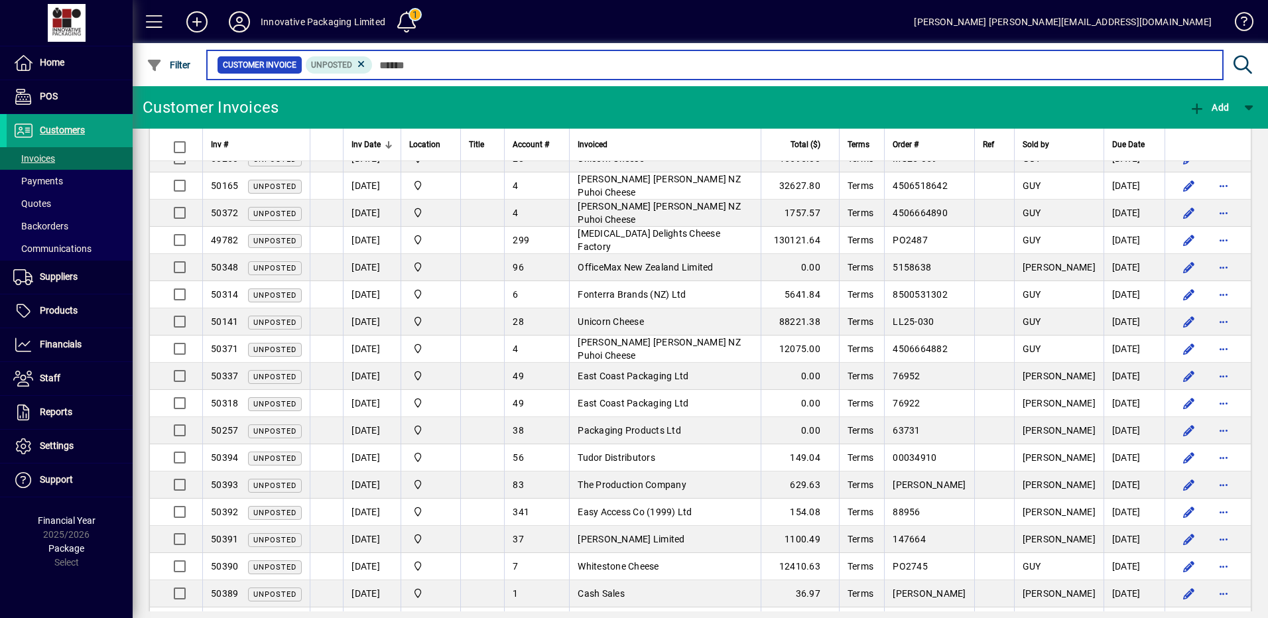
scroll to position [90, 0]
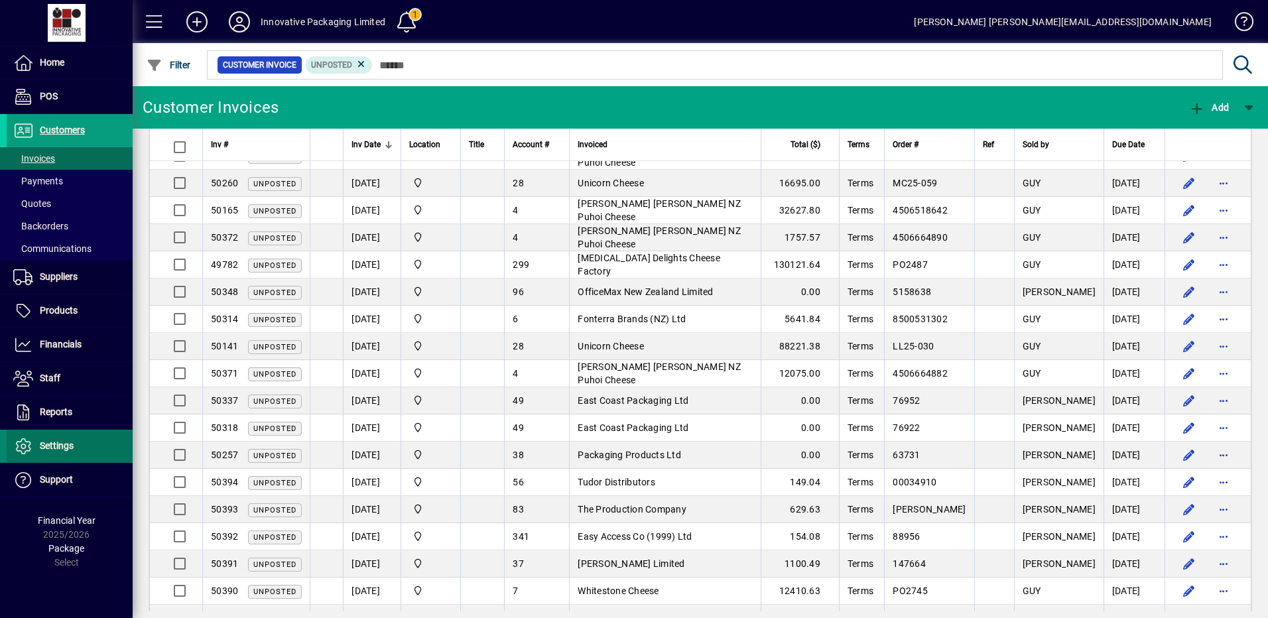
click at [53, 448] on span "Settings" at bounding box center [57, 446] width 34 height 11
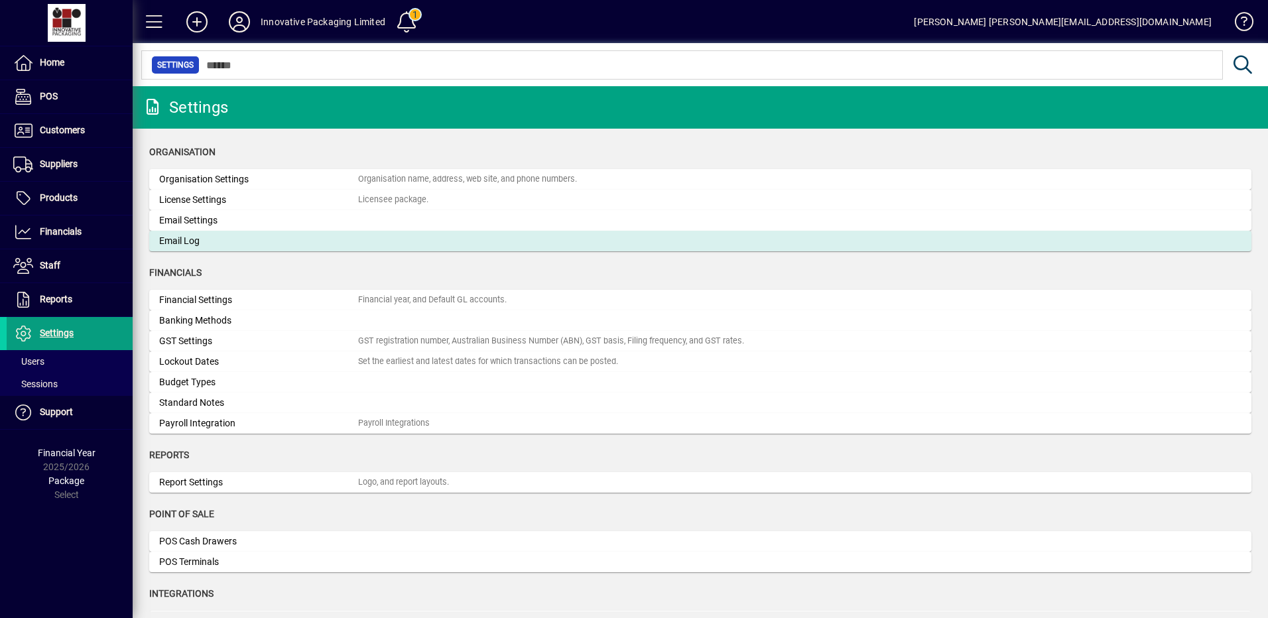
click at [178, 236] on div "Email Log" at bounding box center [258, 241] width 199 height 14
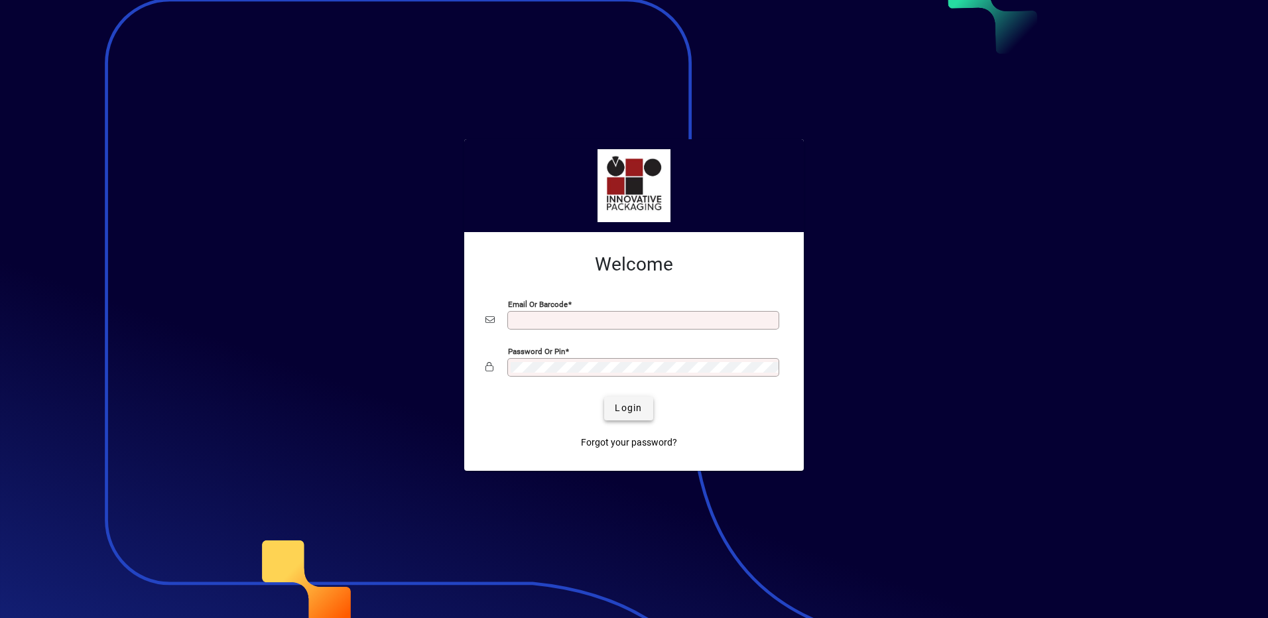
type input "**********"
click at [632, 405] on span "Login" at bounding box center [628, 408] width 27 height 14
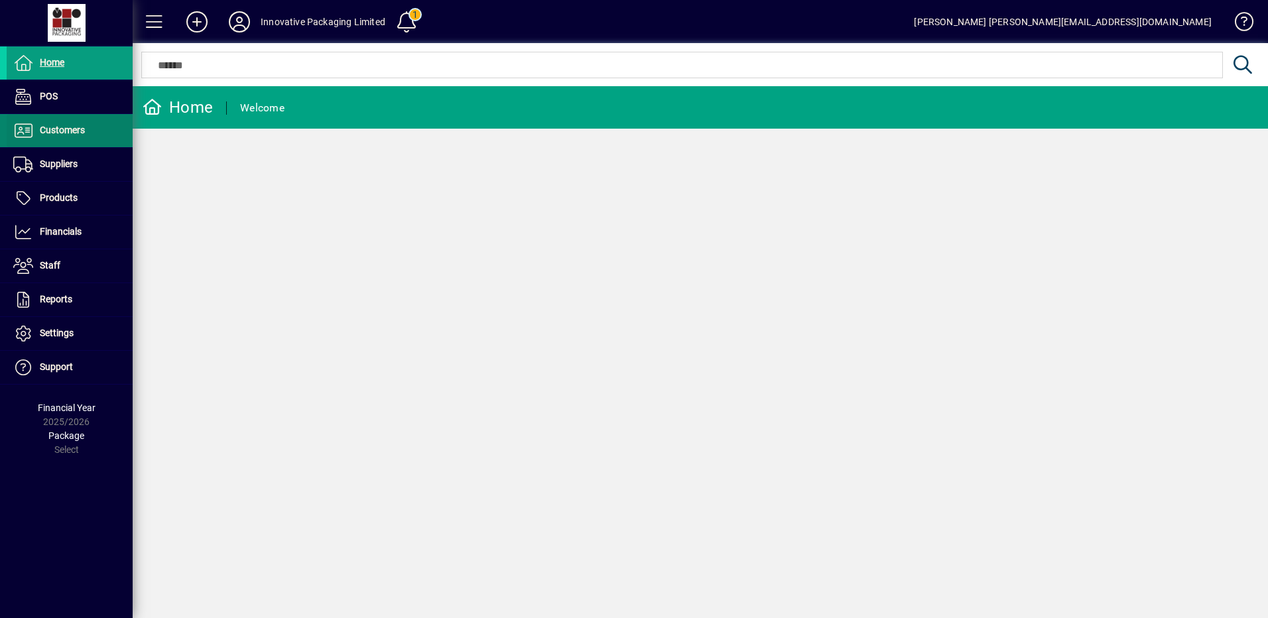
click at [63, 131] on span "Customers" at bounding box center [62, 130] width 45 height 11
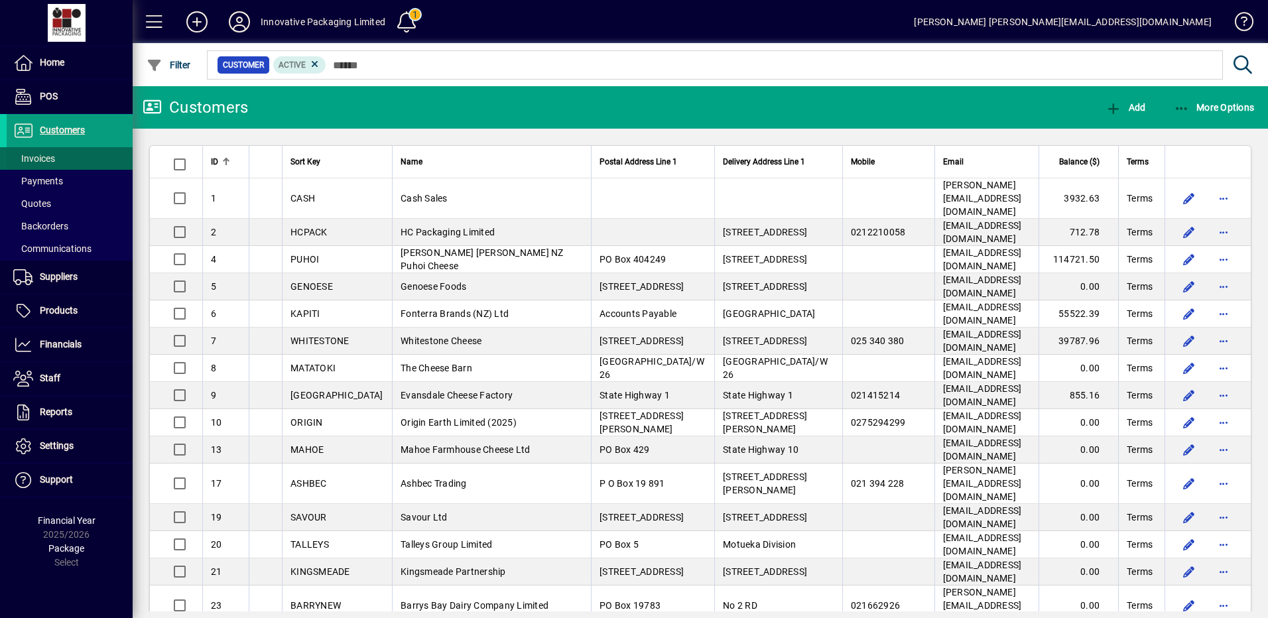
click at [46, 159] on span "Invoices" at bounding box center [34, 158] width 42 height 11
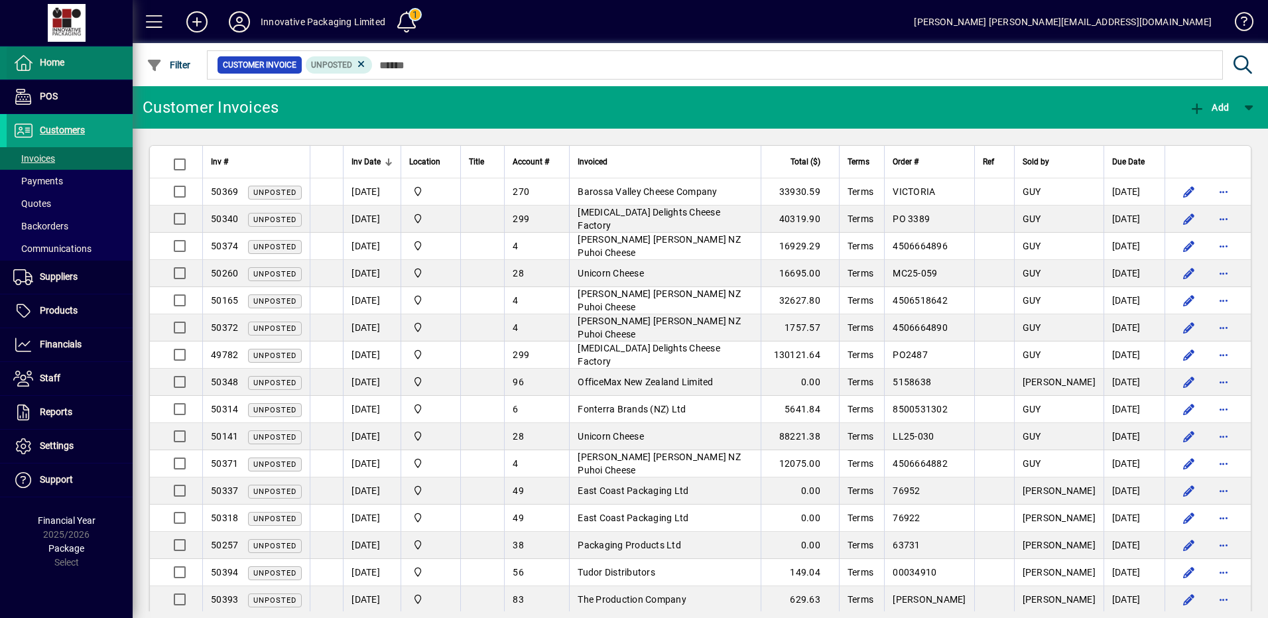
click at [50, 61] on span "Home" at bounding box center [52, 62] width 25 height 11
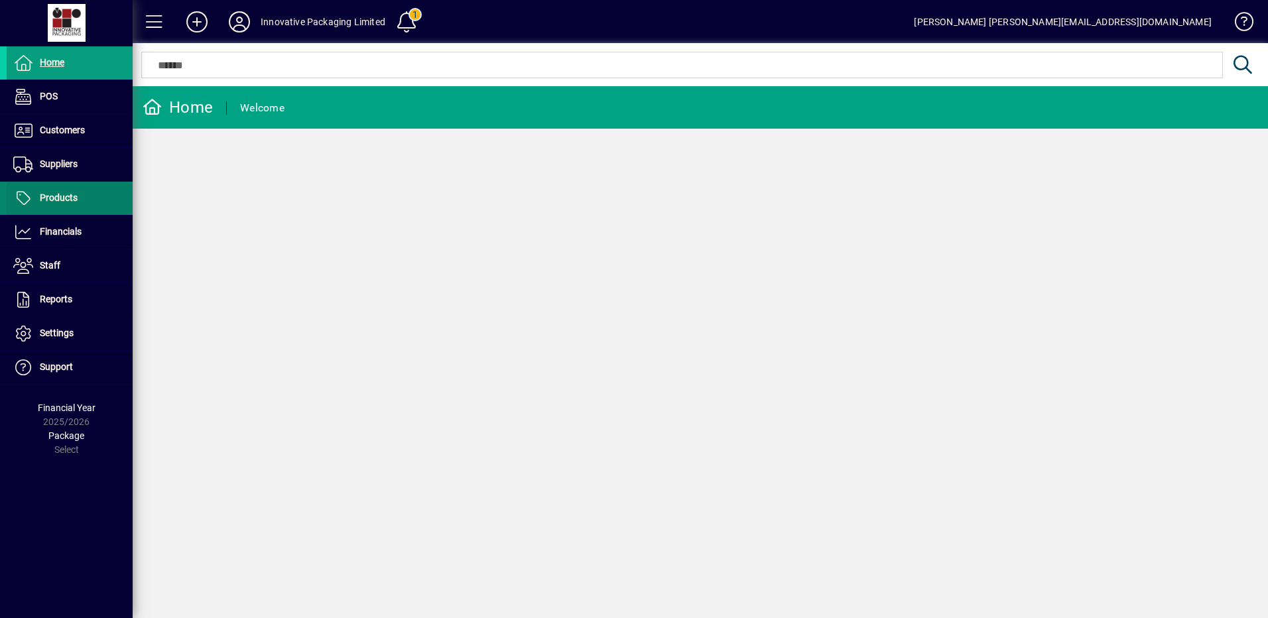
click at [56, 196] on span "Products" at bounding box center [59, 197] width 38 height 11
